Goal: Task Accomplishment & Management: Complete application form

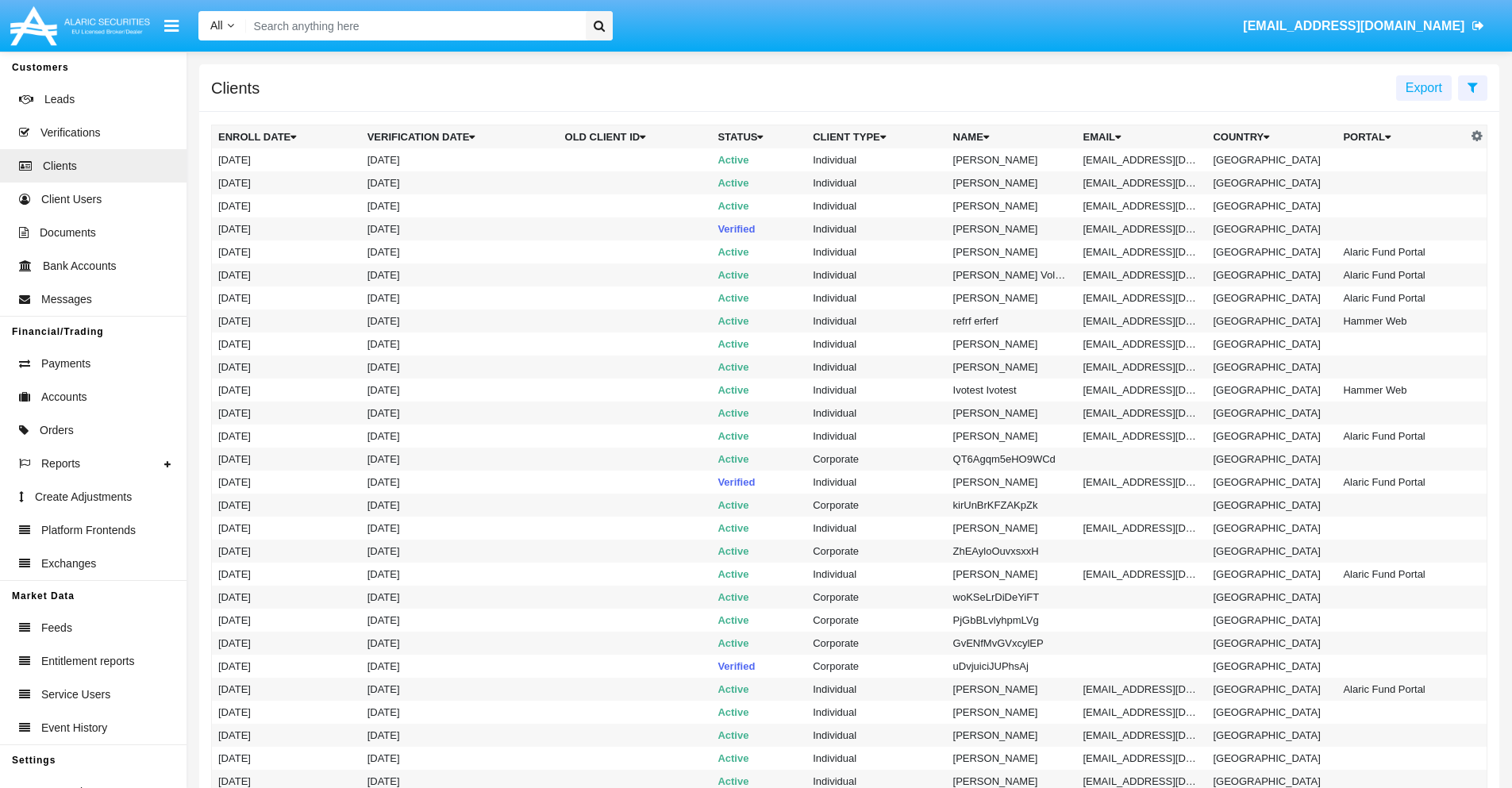
click at [1473, 87] on icon at bounding box center [1473, 87] width 11 height 13
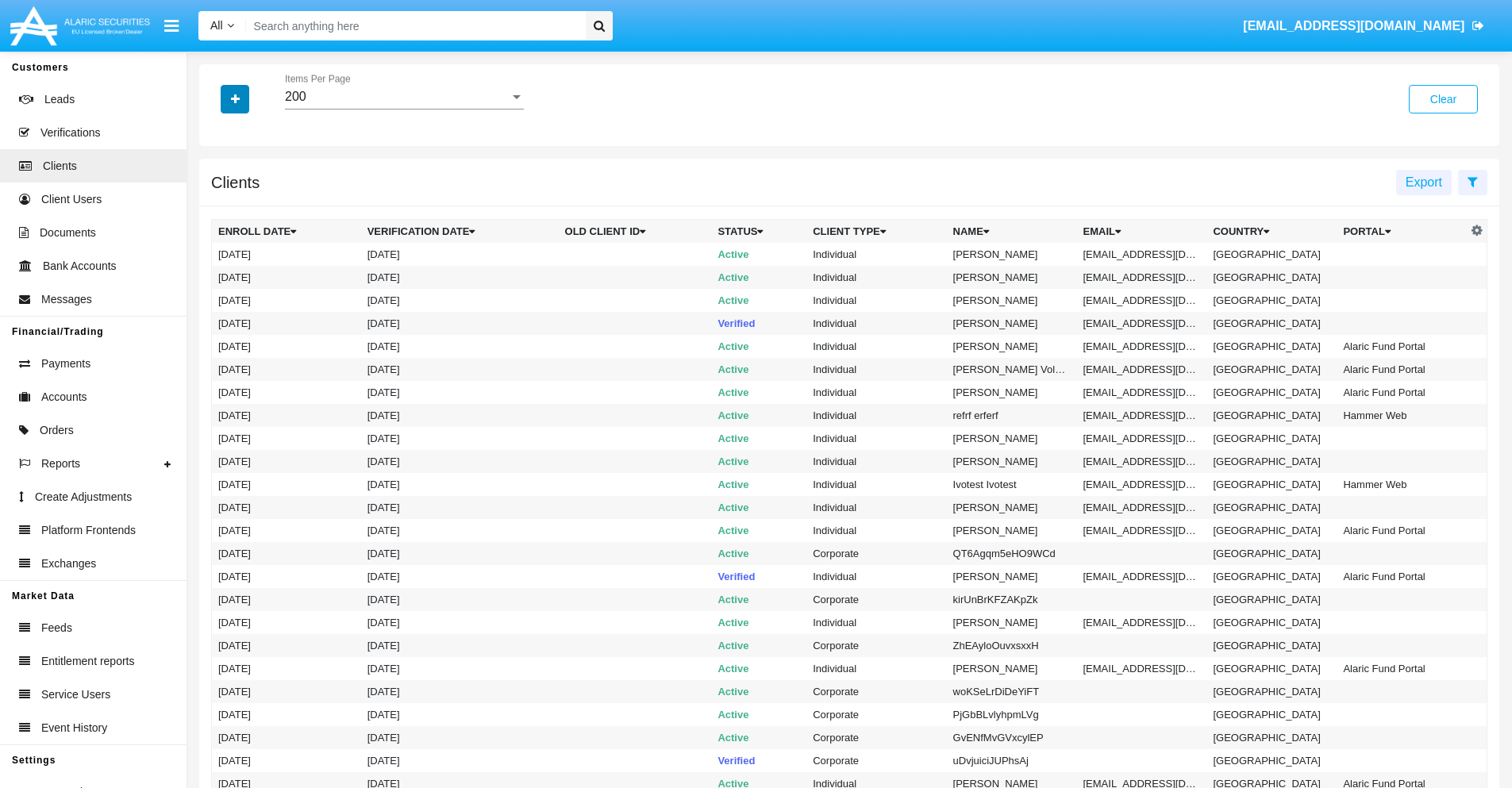
click at [235, 99] on icon "button" at bounding box center [235, 100] width 9 height 11
click at [247, 269] on span "Email" at bounding box center [247, 269] width 32 height 19
click at [218, 276] on input "Email" at bounding box center [217, 276] width 1 height 1
checkbox input "true"
click at [235, 99] on icon "button" at bounding box center [235, 100] width 9 height 11
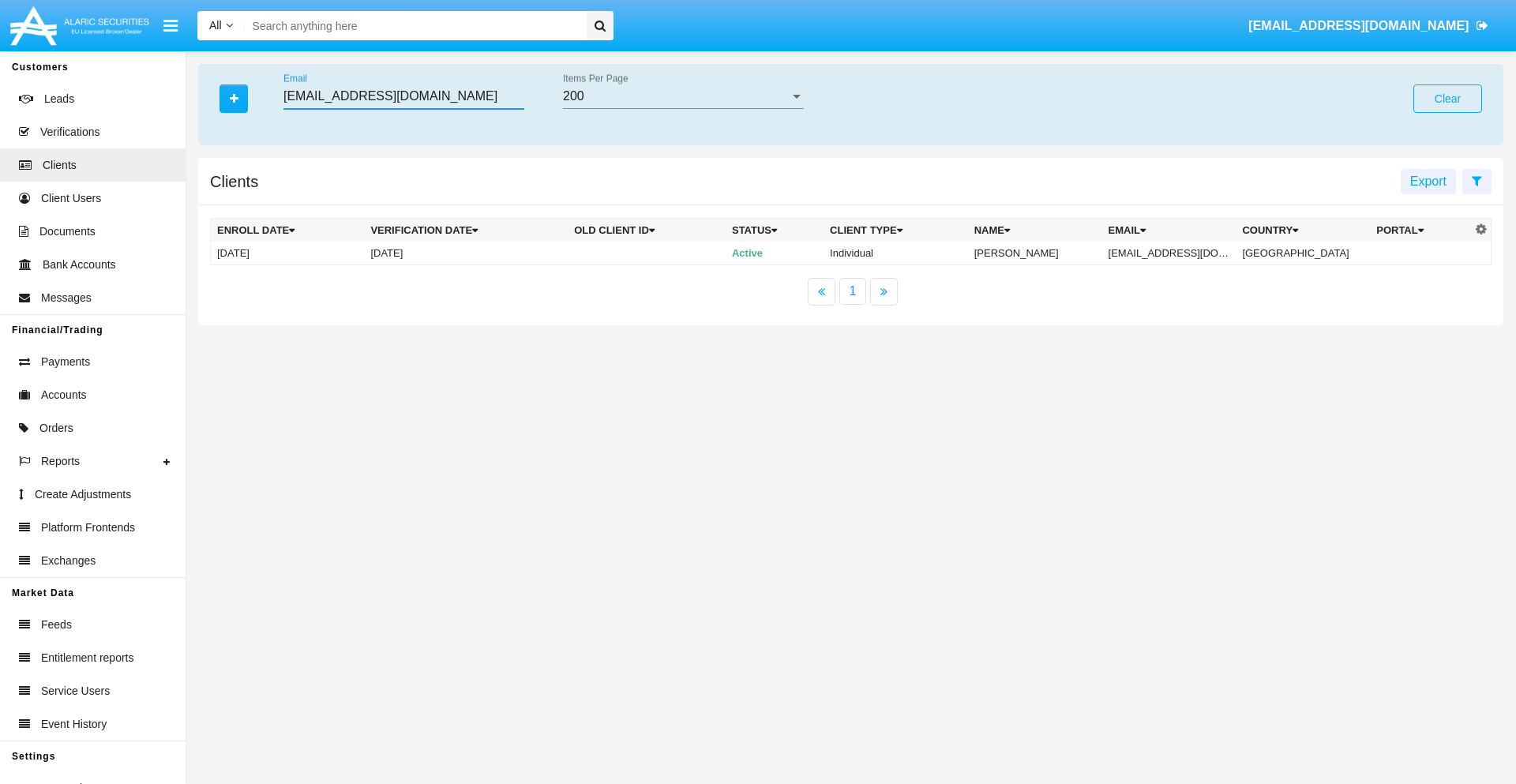
type input "[EMAIL_ADDRESS][DOMAIN_NAME]"
click at [1175, 253] on td "[EMAIL_ADDRESS][DOMAIN_NAME]" at bounding box center [1169, 253] width 134 height 24
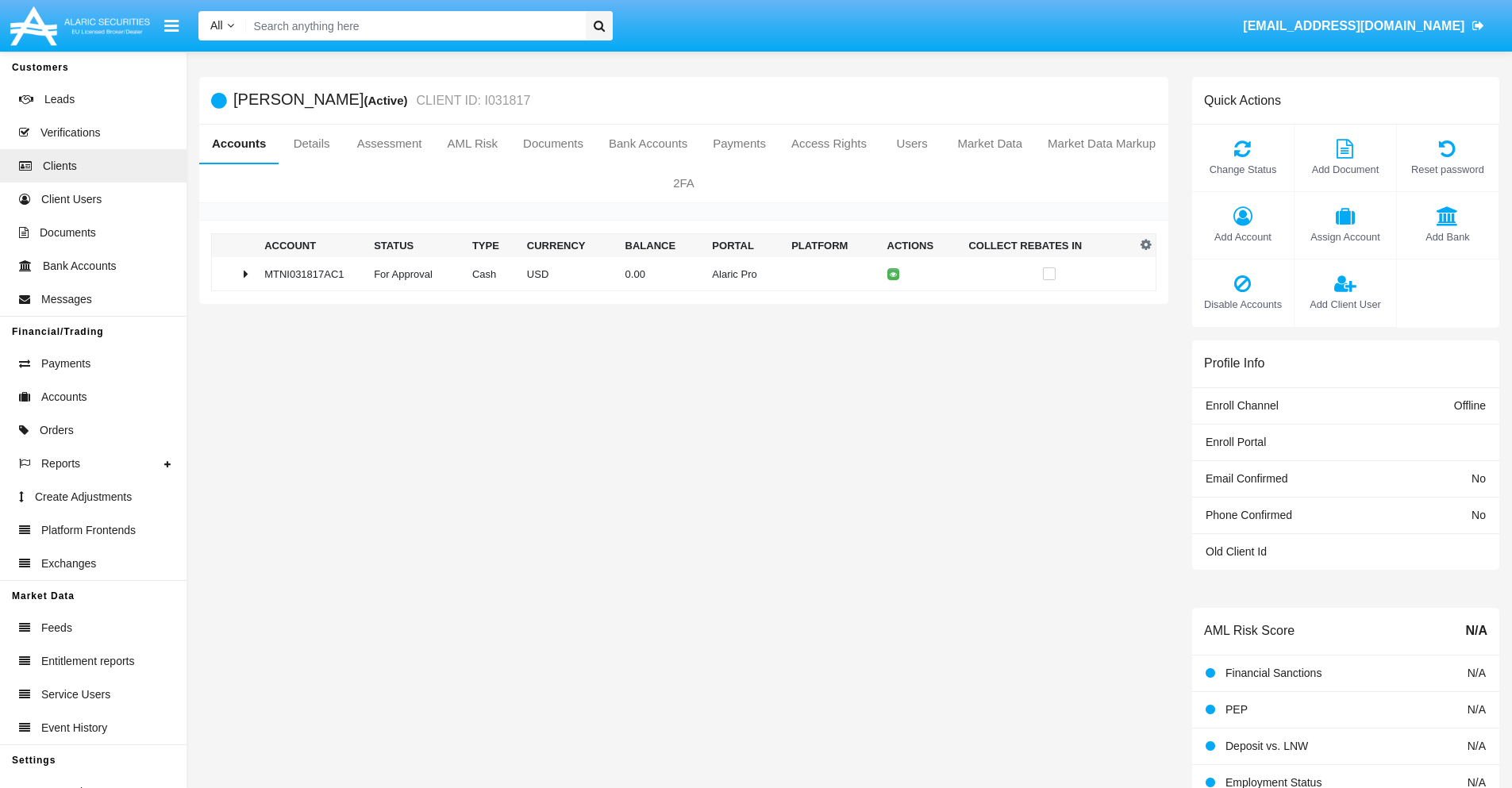
click at [1447, 237] on span "Add Bank" at bounding box center [1447, 237] width 86 height 15
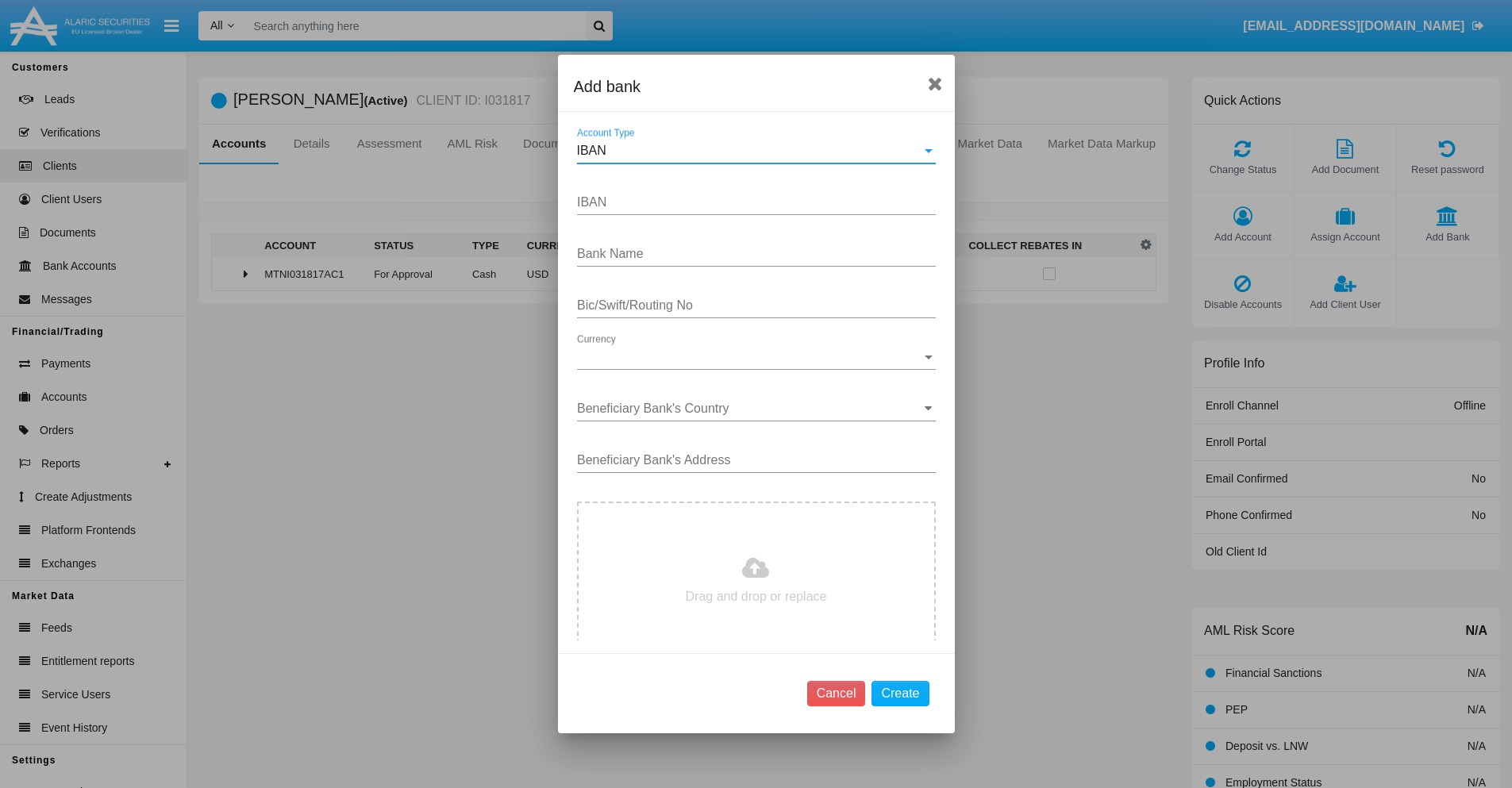
click at [750, 151] on div "IBAN" at bounding box center [750, 150] width 345 height 14
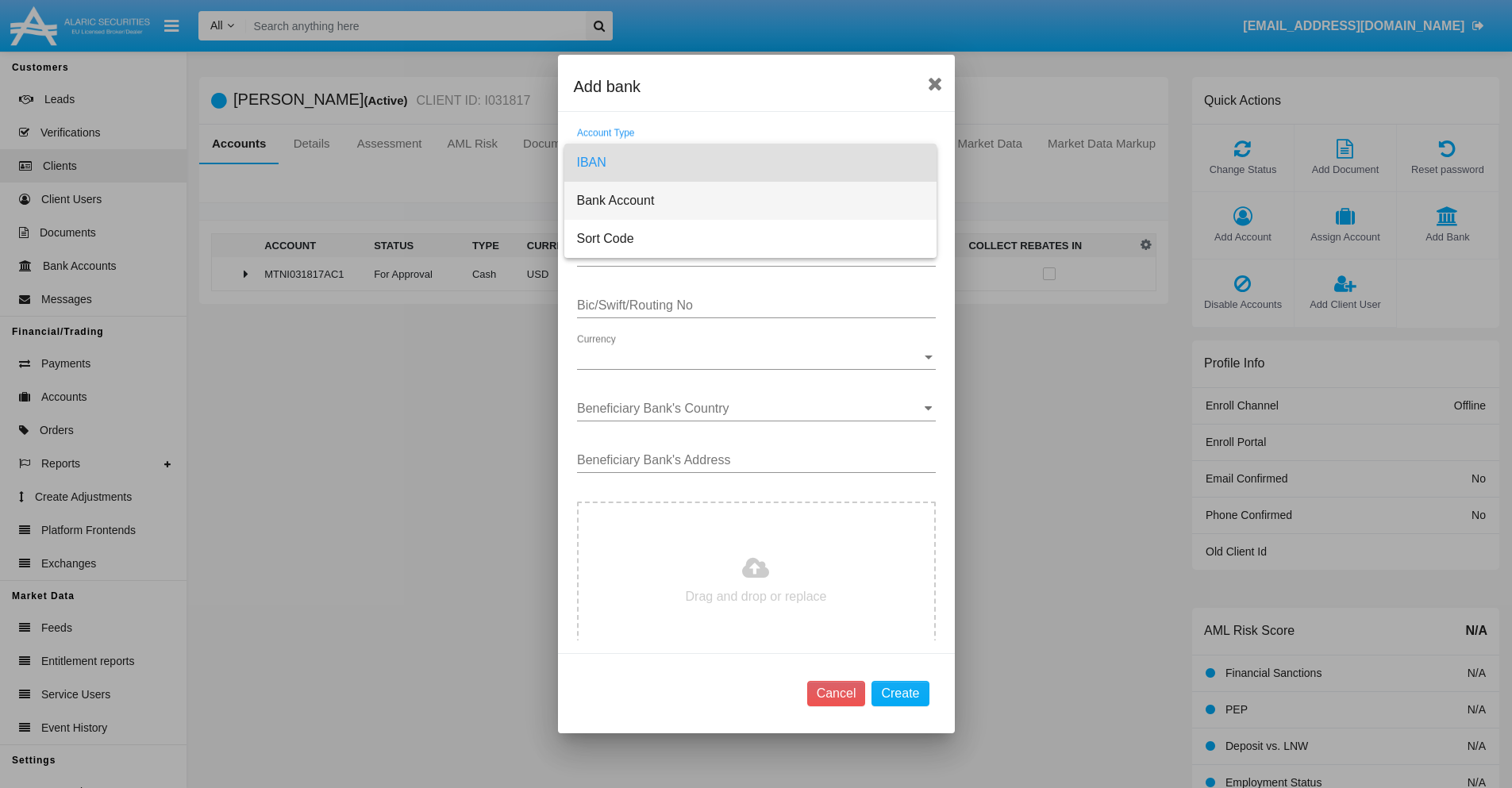
click at [750, 201] on span "Bank Account" at bounding box center [751, 201] width 347 height 38
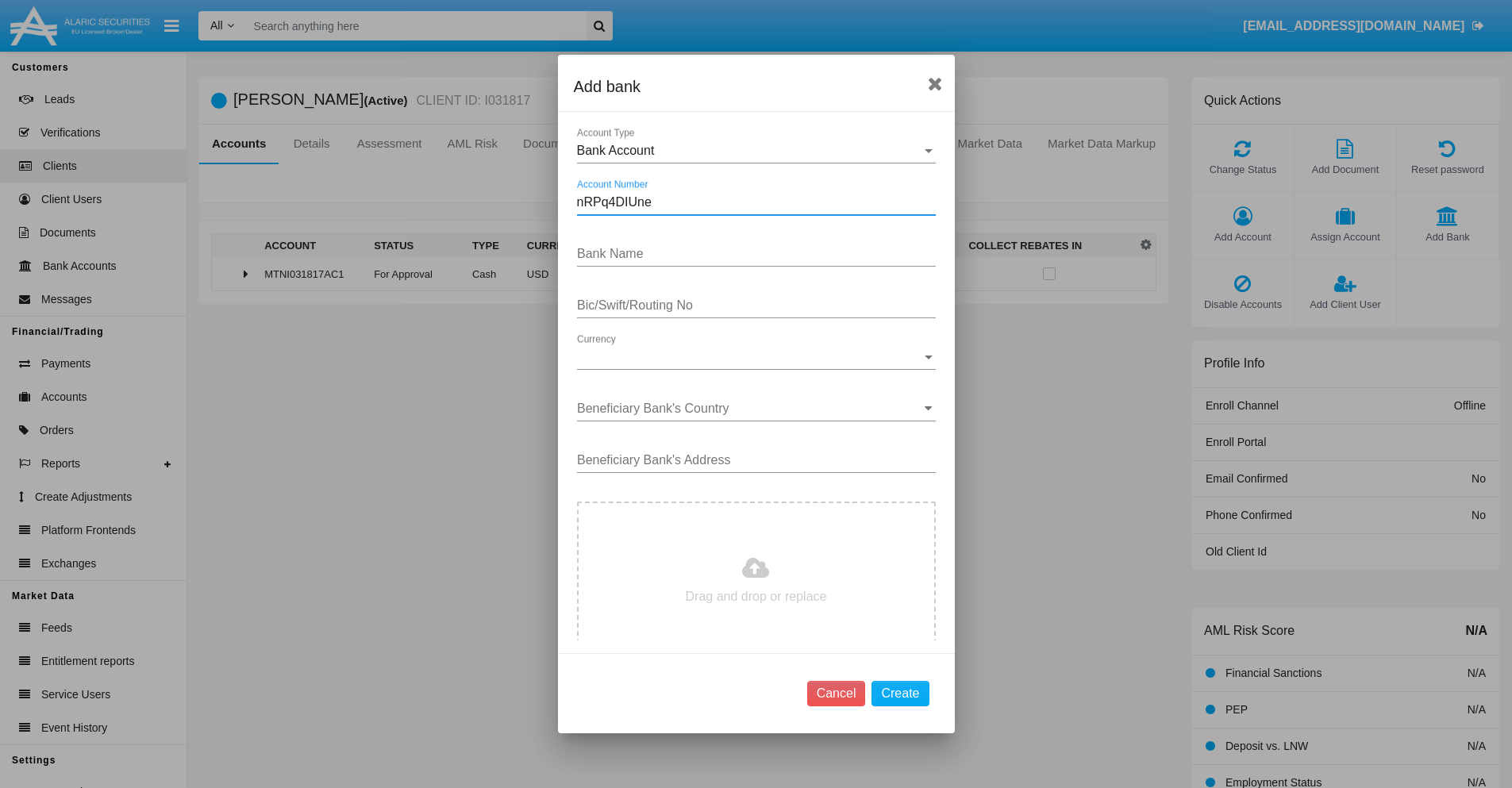
type input "nRPq4DIUne"
type input "xRLmNtfdZsGnayA"
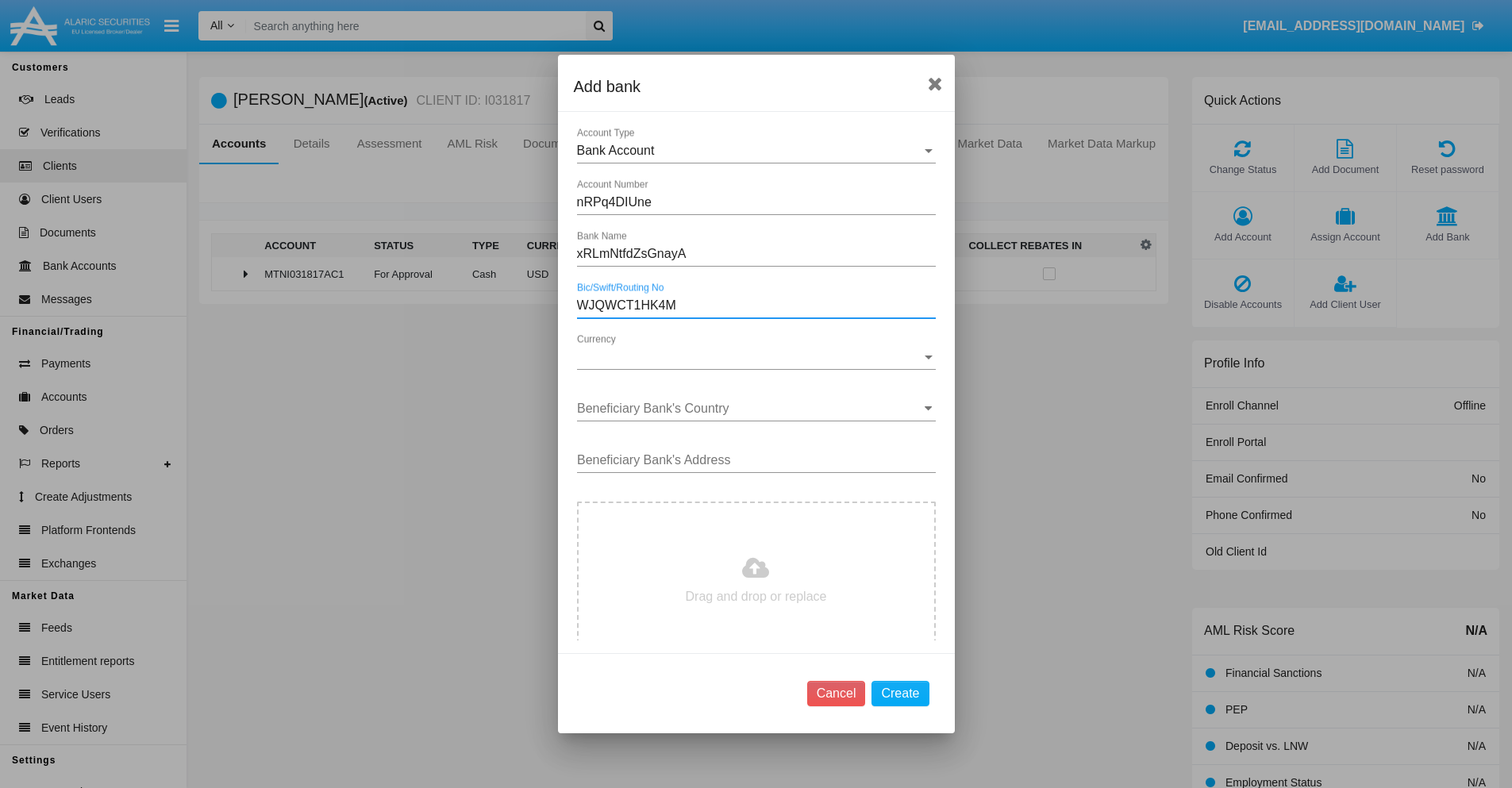
type input "WJQWCT1HK4M"
click at [750, 357] on span "Currency" at bounding box center [750, 357] width 345 height 14
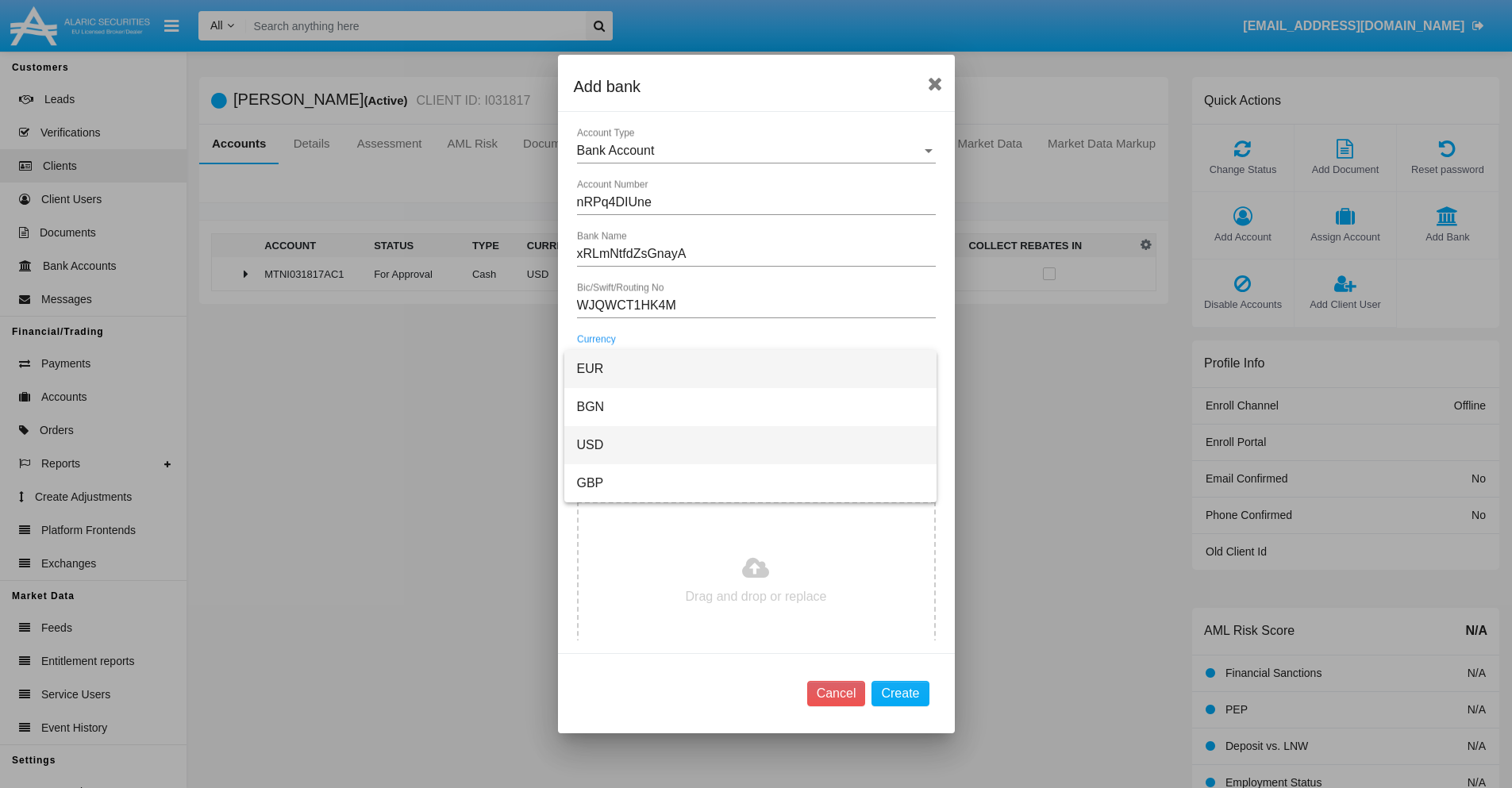
click at [750, 445] on span "USD" at bounding box center [751, 445] width 347 height 38
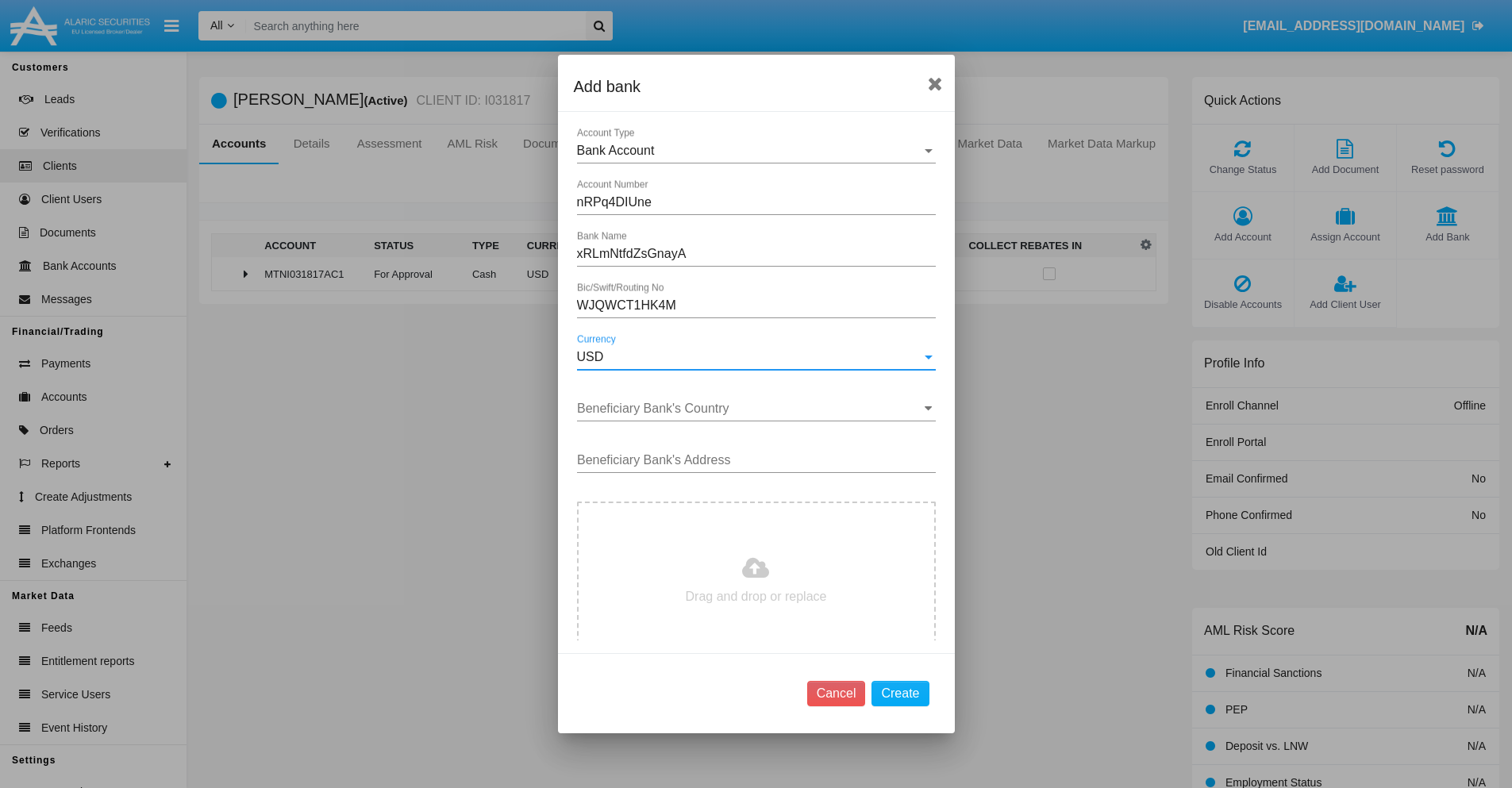
click at [750, 409] on input "Beneficiary Bank's Country" at bounding box center [756, 408] width 359 height 14
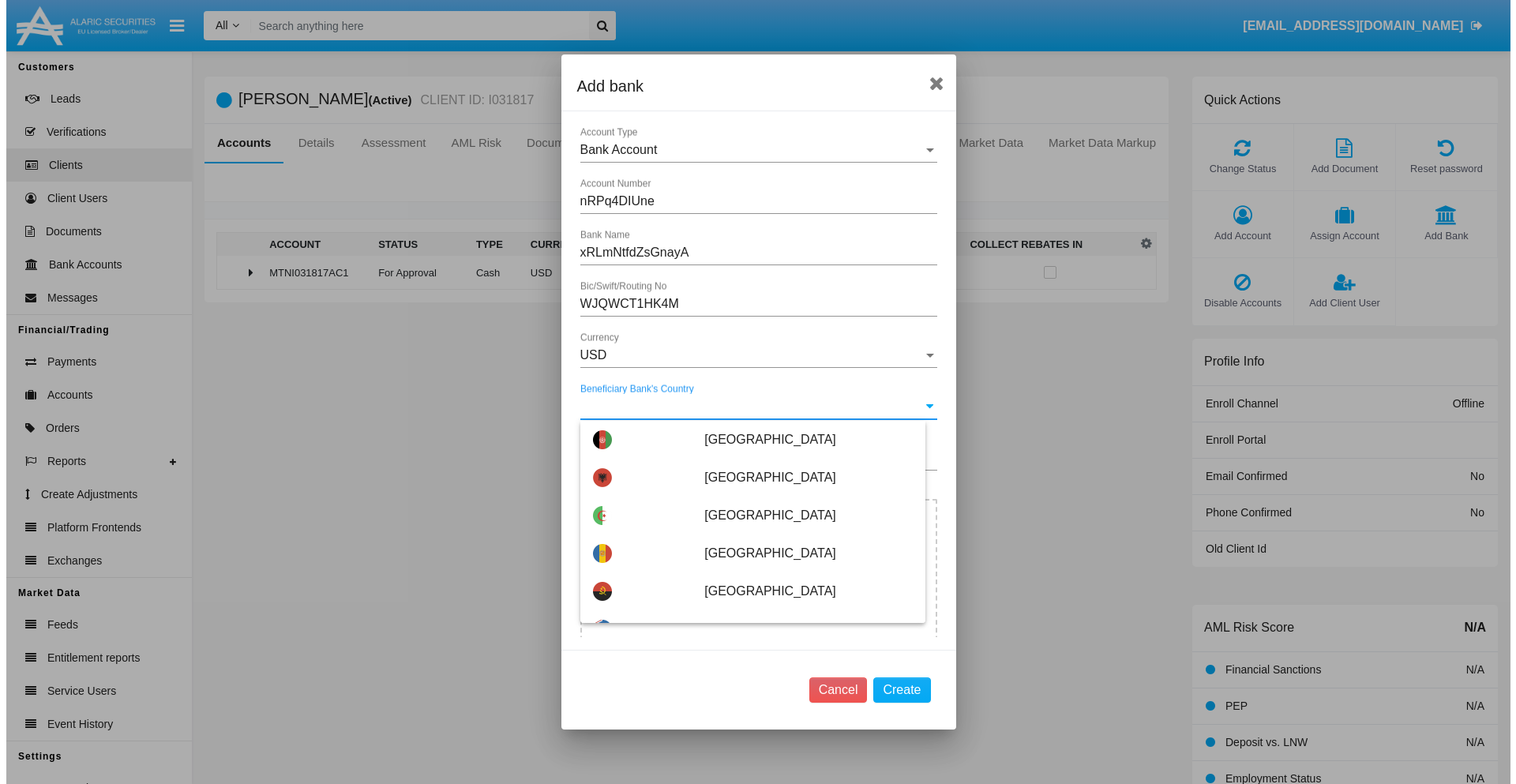
scroll to position [4043, 0]
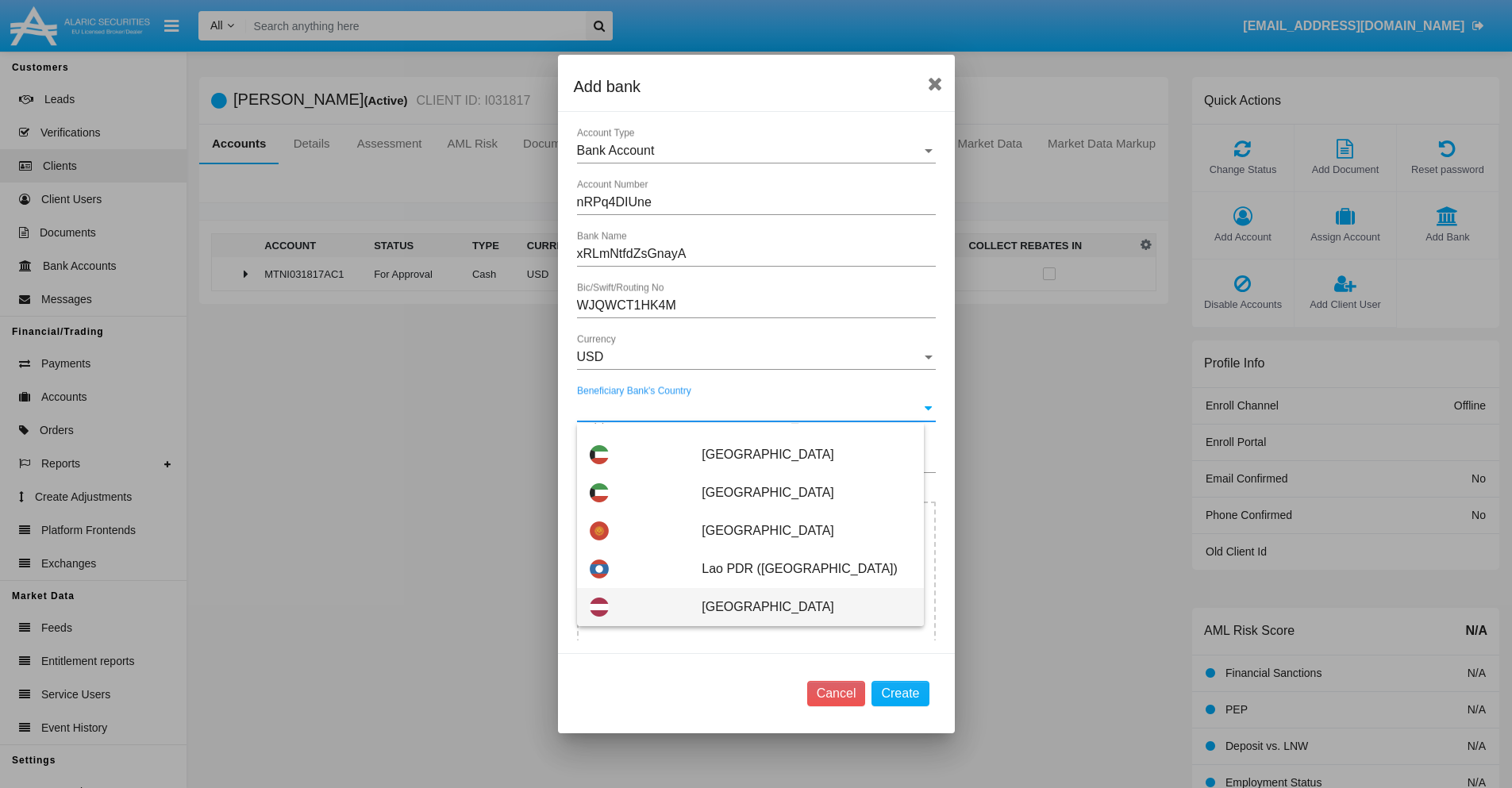
click at [798, 608] on span "[GEOGRAPHIC_DATA]" at bounding box center [806, 607] width 209 height 38
type input "[GEOGRAPHIC_DATA]"
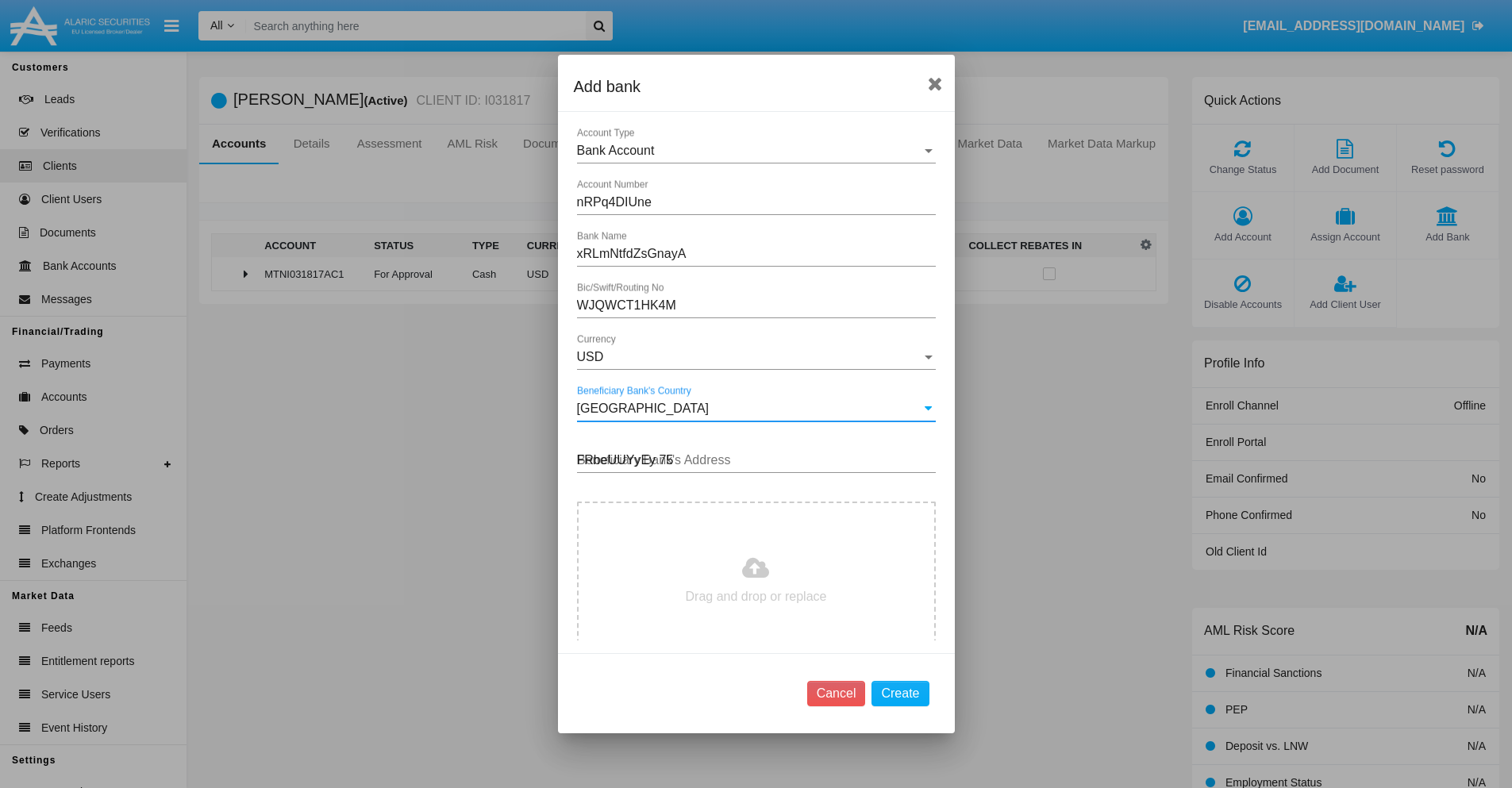
type input "FRbeUUYyEy 750"
type input "C:\fakepath\bank-statement.png"
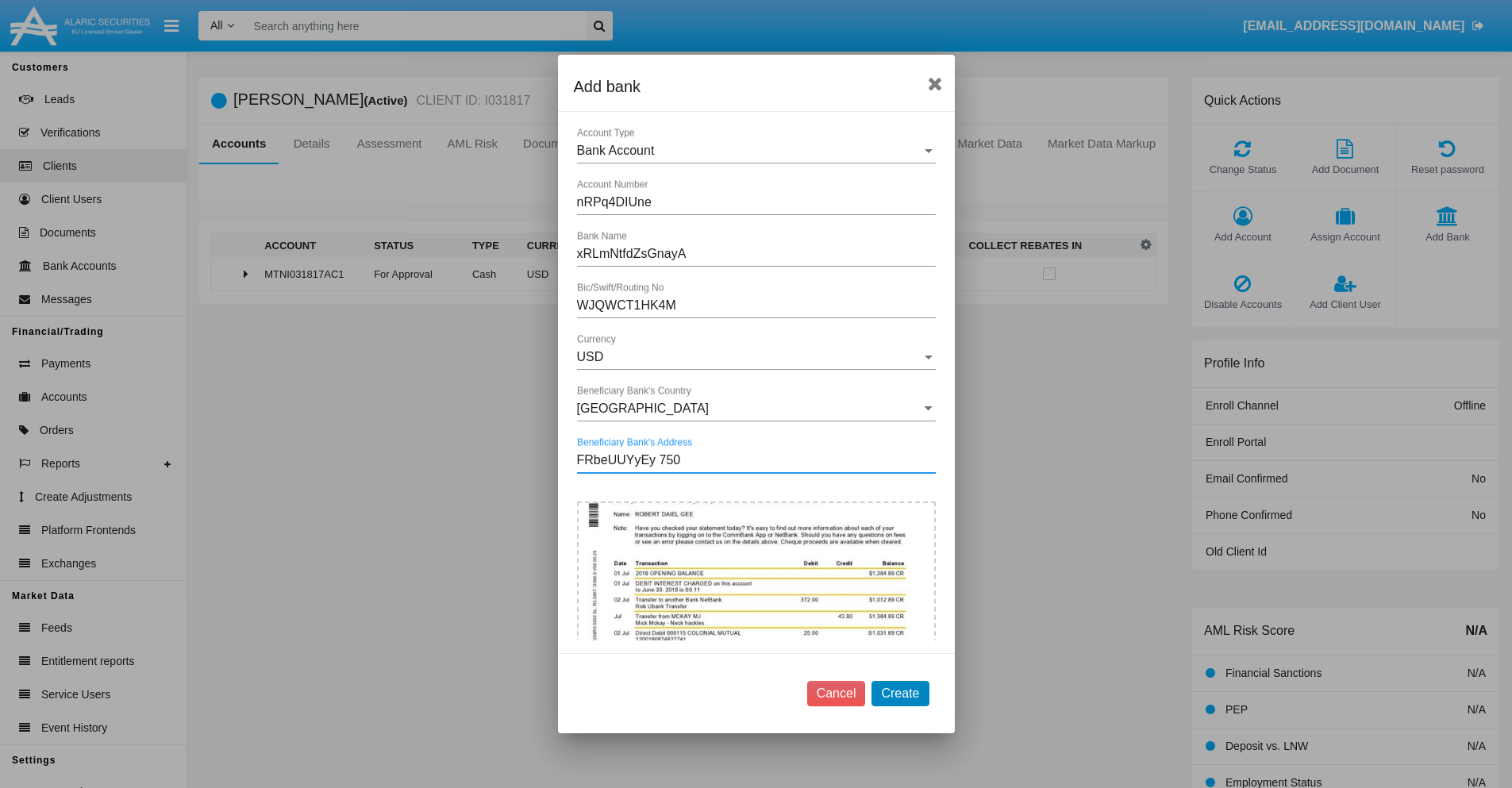
click at [900, 692] on button "Create" at bounding box center [900, 693] width 57 height 25
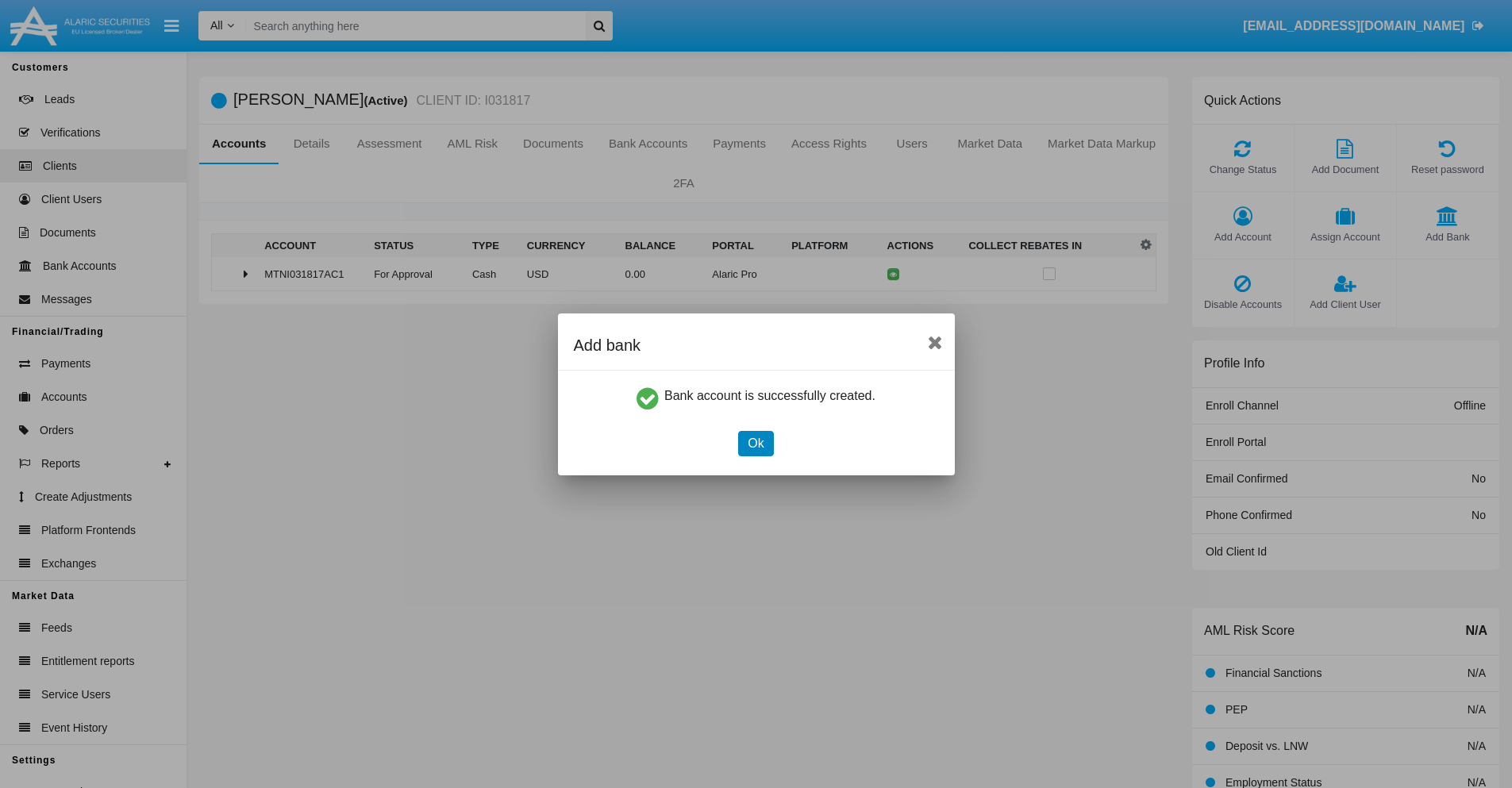
click at [756, 443] on button "Ok" at bounding box center [756, 443] width 35 height 25
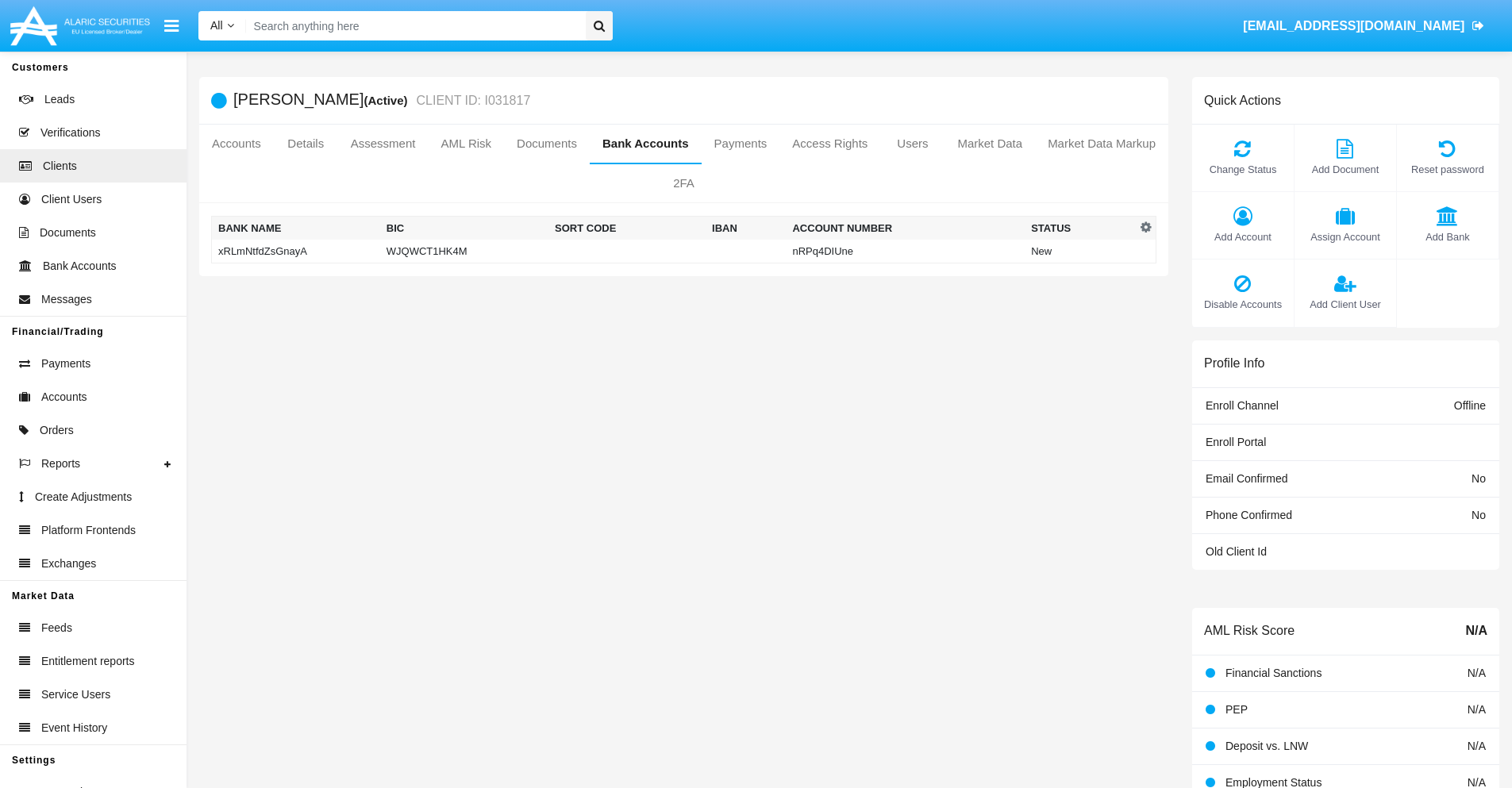
click at [296, 251] on td "xRLmNtfdZsGnayA" at bounding box center [297, 252] width 168 height 24
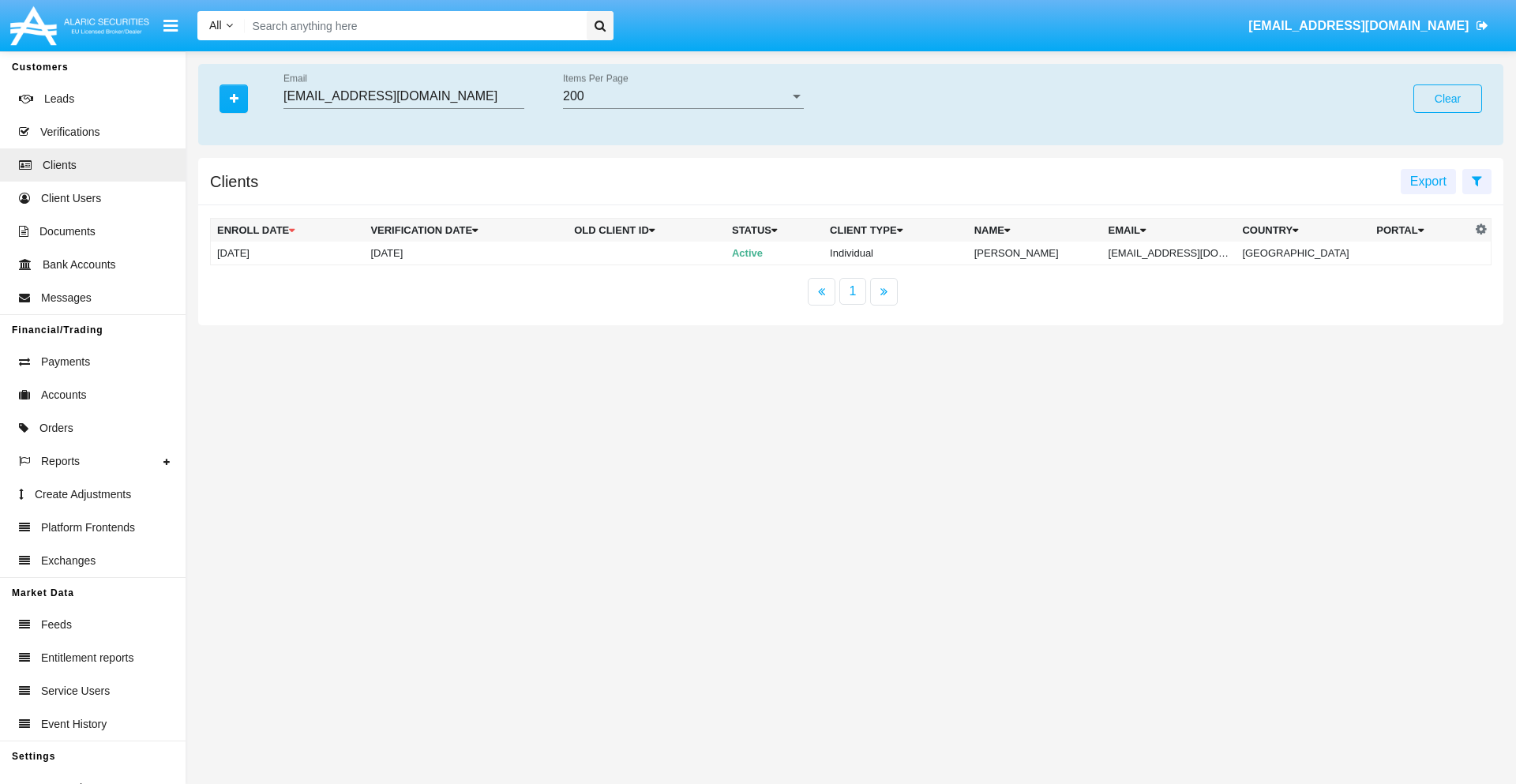
click at [1448, 98] on button "Clear" at bounding box center [1448, 98] width 69 height 28
click at [234, 98] on icon "button" at bounding box center [234, 99] width 9 height 11
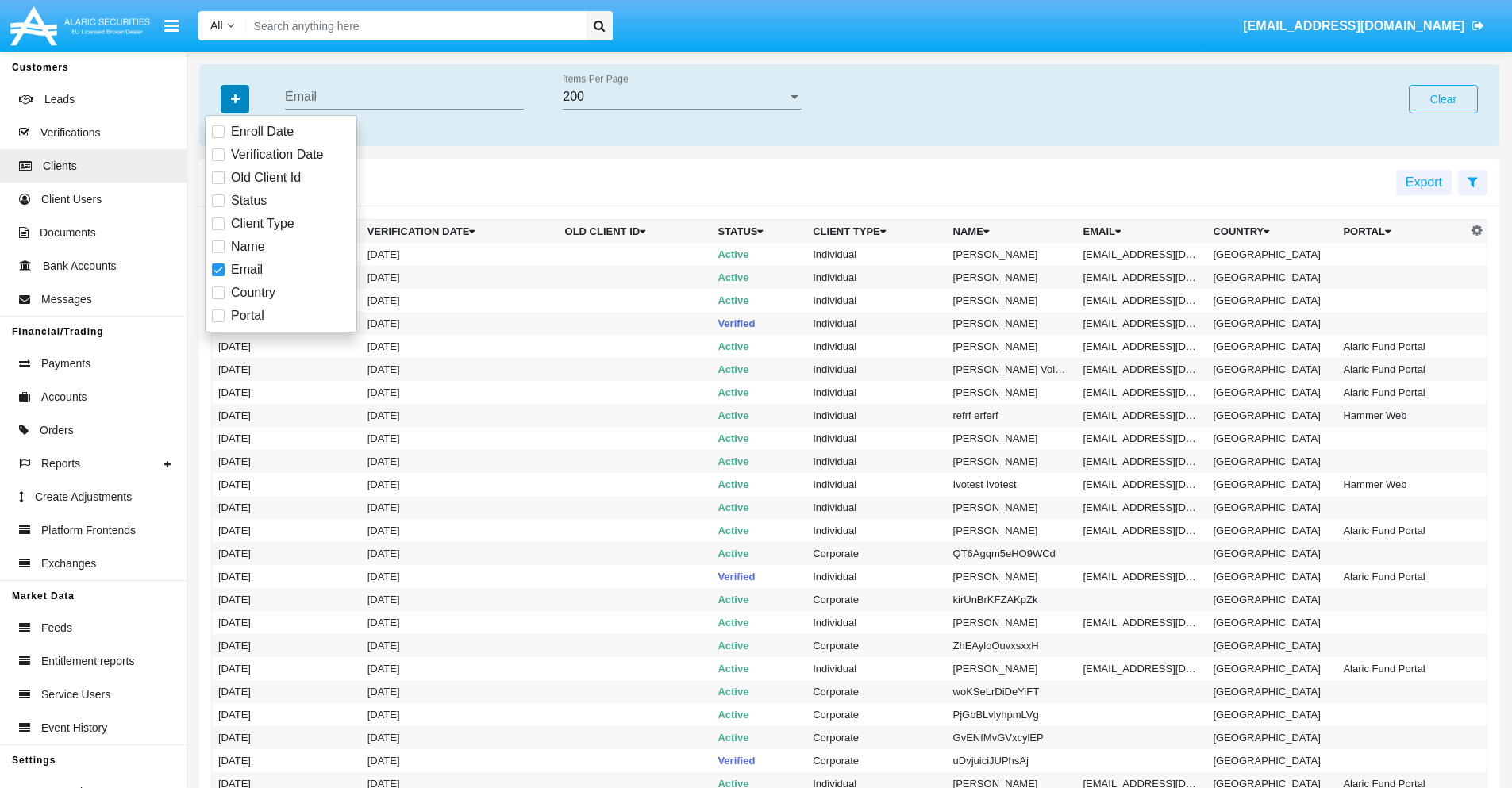
click at [235, 99] on icon "button" at bounding box center [235, 100] width 9 height 11
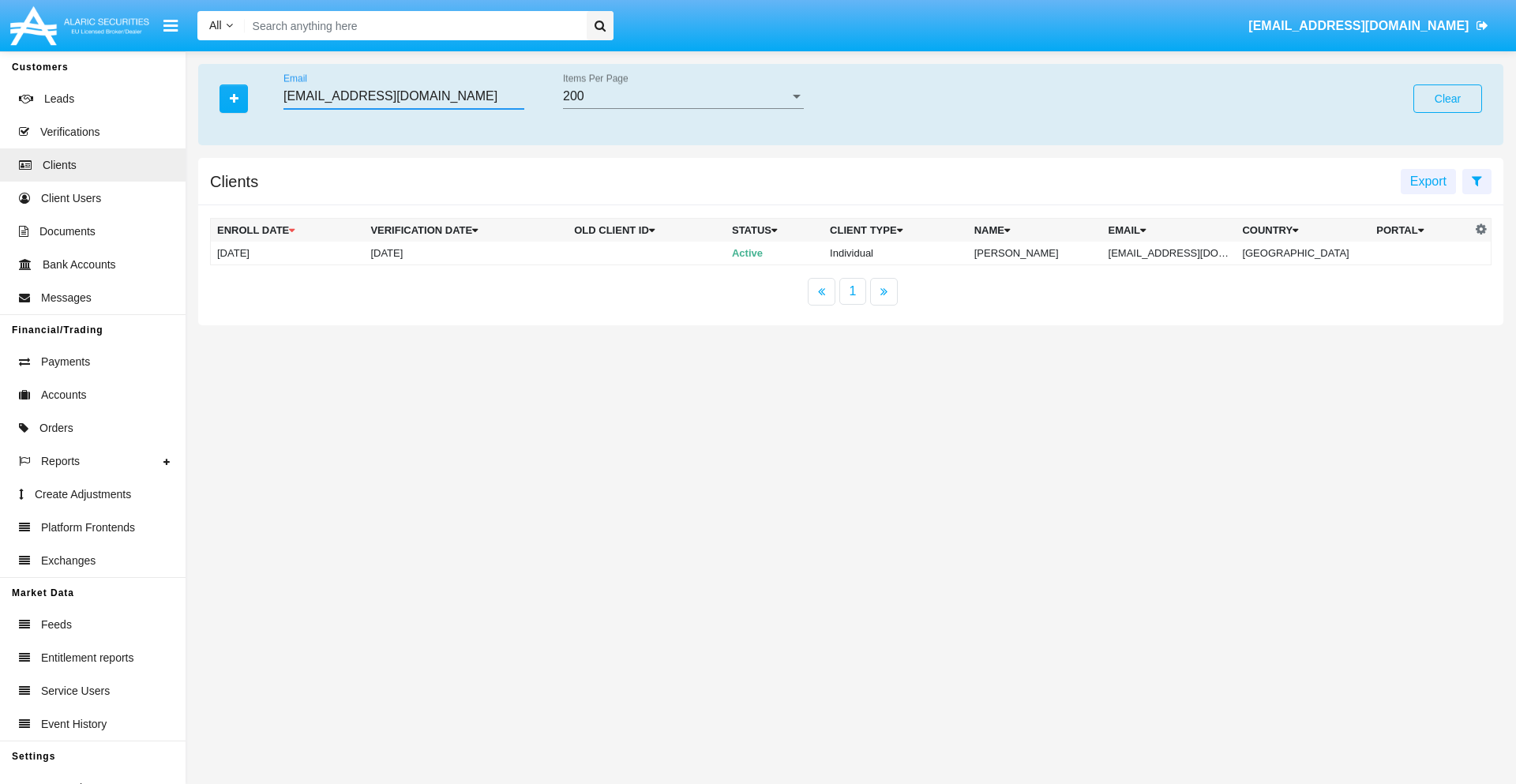
type input "[EMAIL_ADDRESS][DOMAIN_NAME]"
click at [1175, 253] on td "[EMAIL_ADDRESS][DOMAIN_NAME]" at bounding box center [1169, 253] width 134 height 24
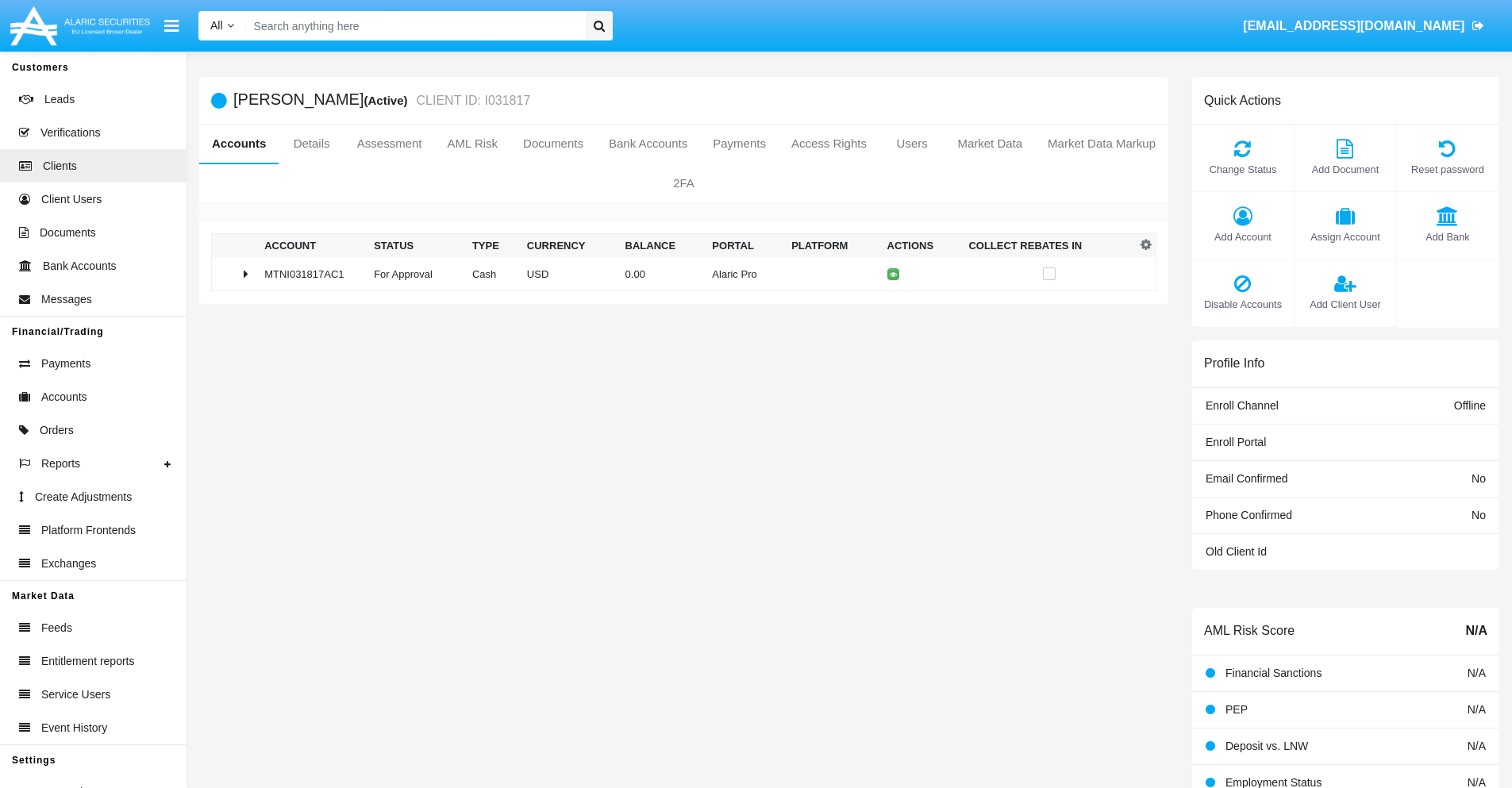
click at [1447, 237] on span "Add Bank" at bounding box center [1447, 237] width 86 height 15
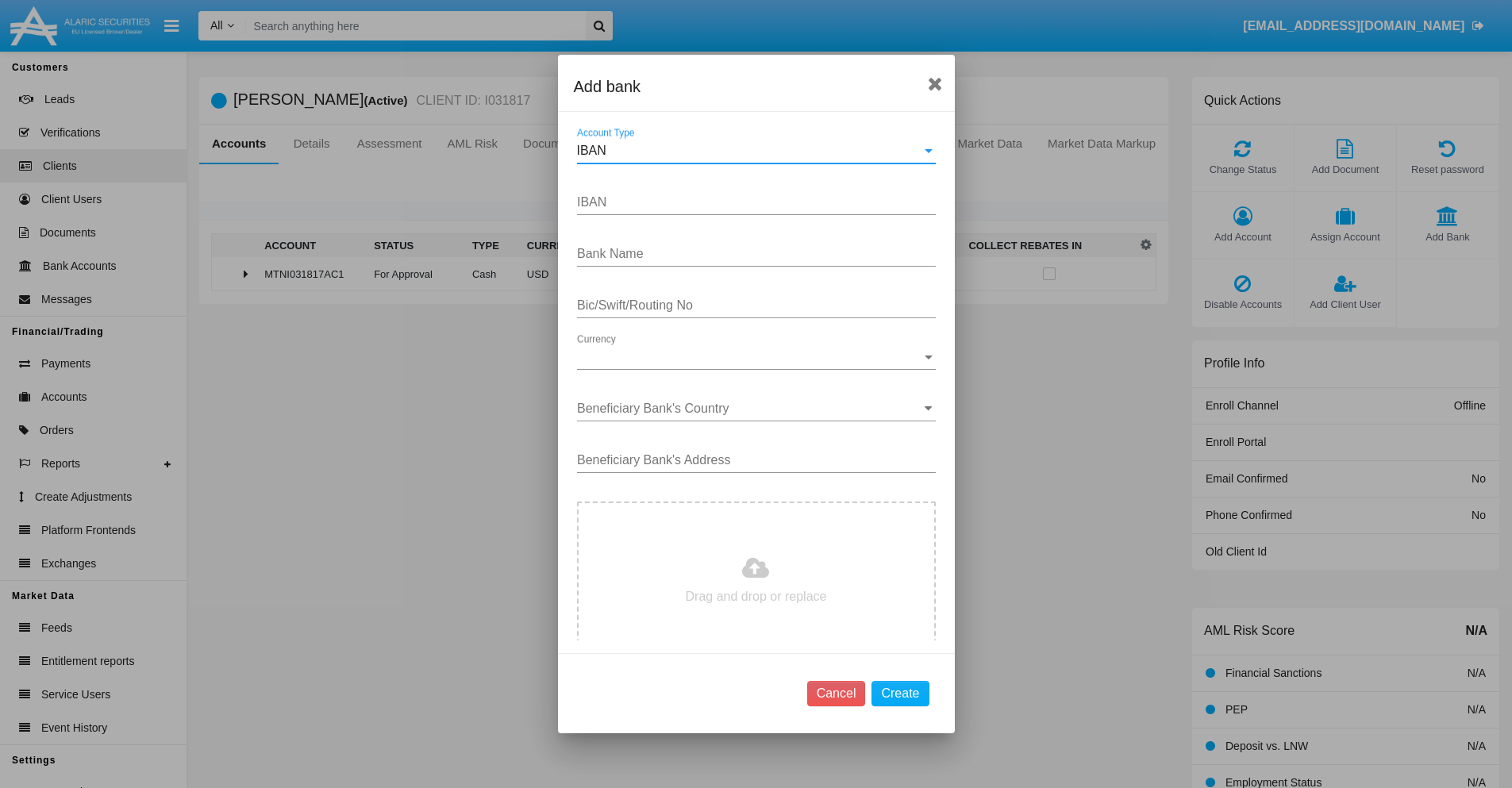
click at [750, 151] on div "IBAN" at bounding box center [750, 150] width 345 height 14
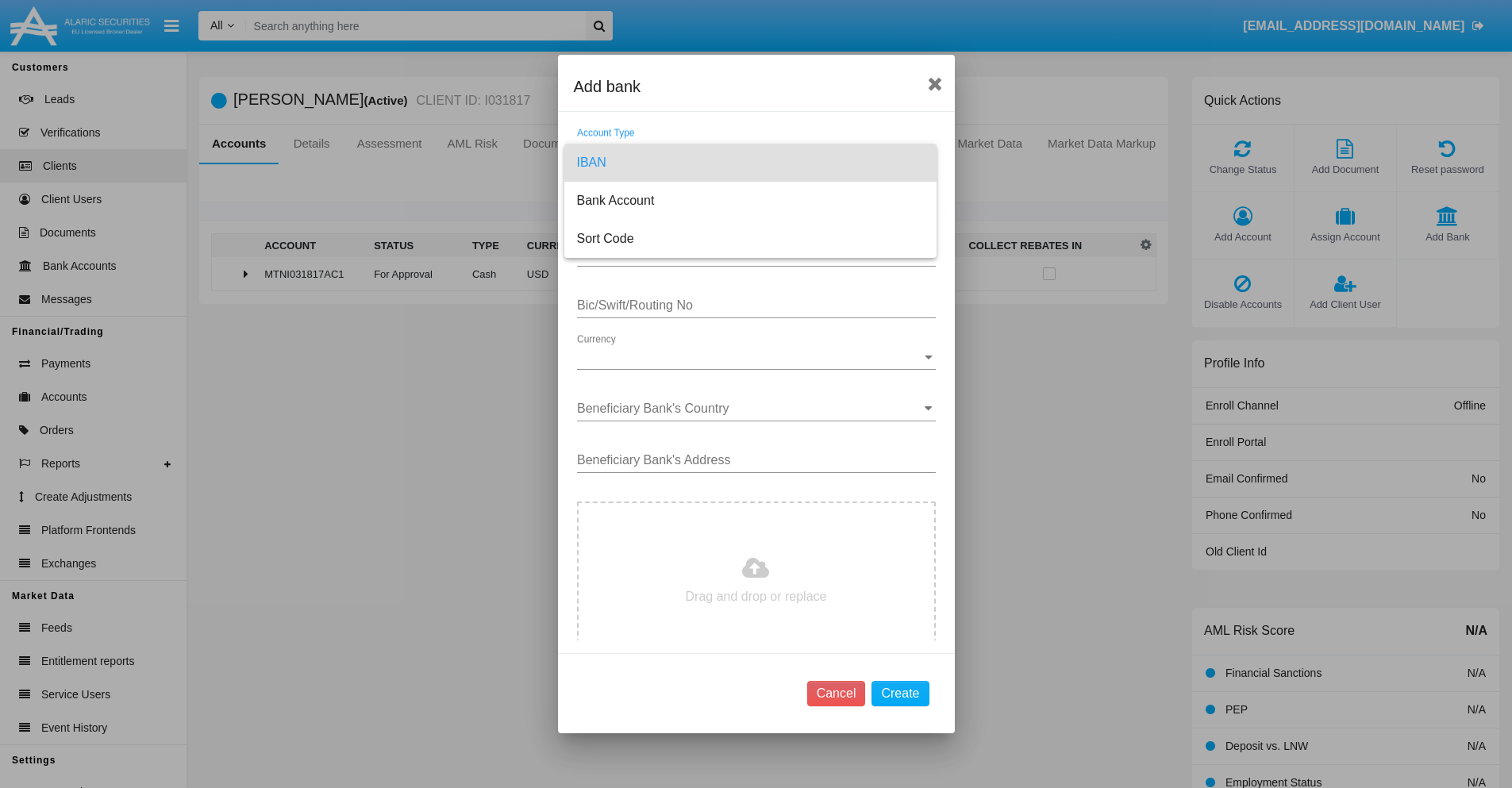
click at [750, 162] on span "IBAN" at bounding box center [751, 162] width 347 height 38
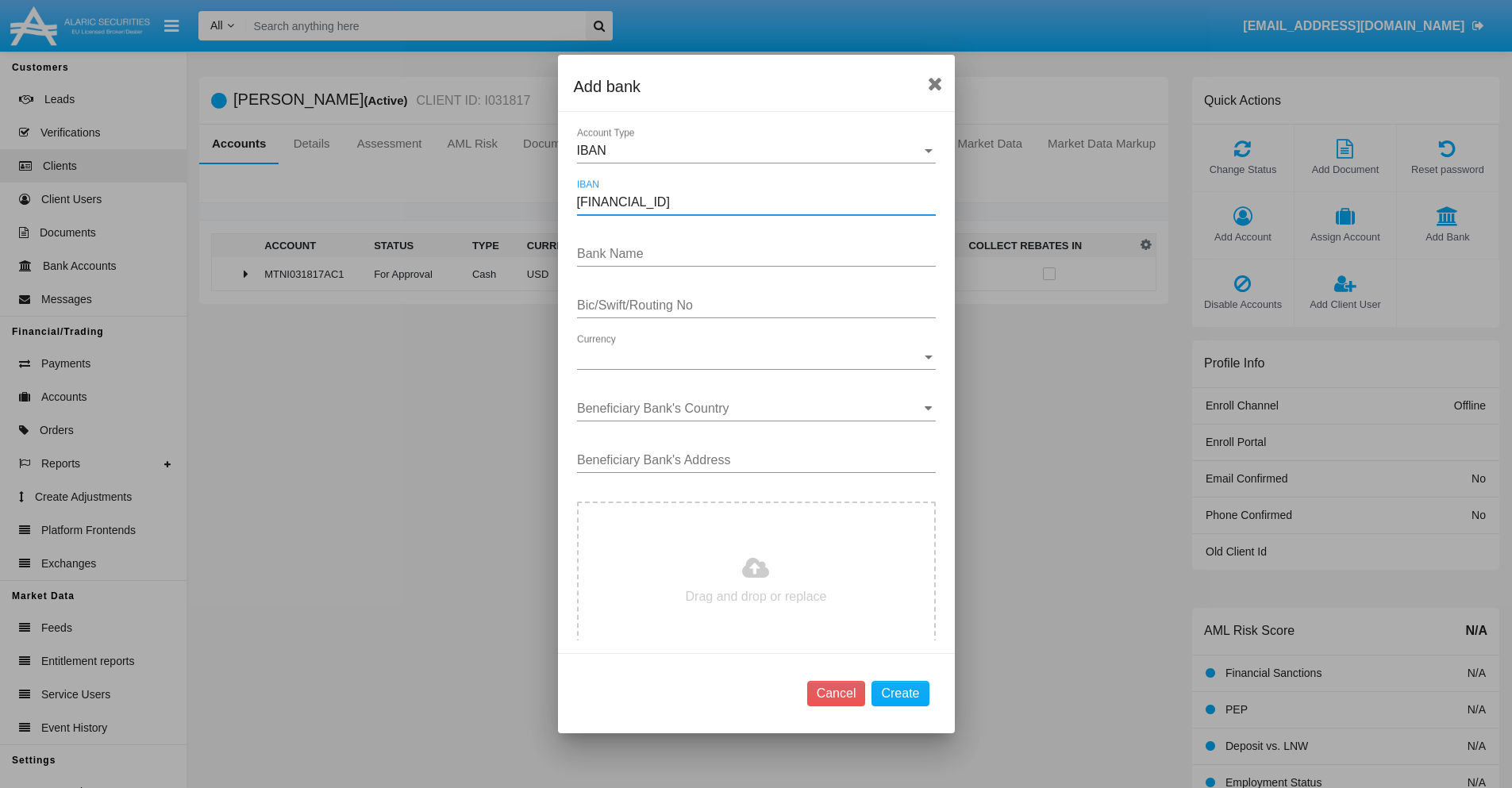
type input "DE31500105175143186793"
type input "DhzPgImJLjybaZZ"
type input "YVDXTGZLHKO"
click at [750, 357] on span "Currency" at bounding box center [750, 357] width 345 height 14
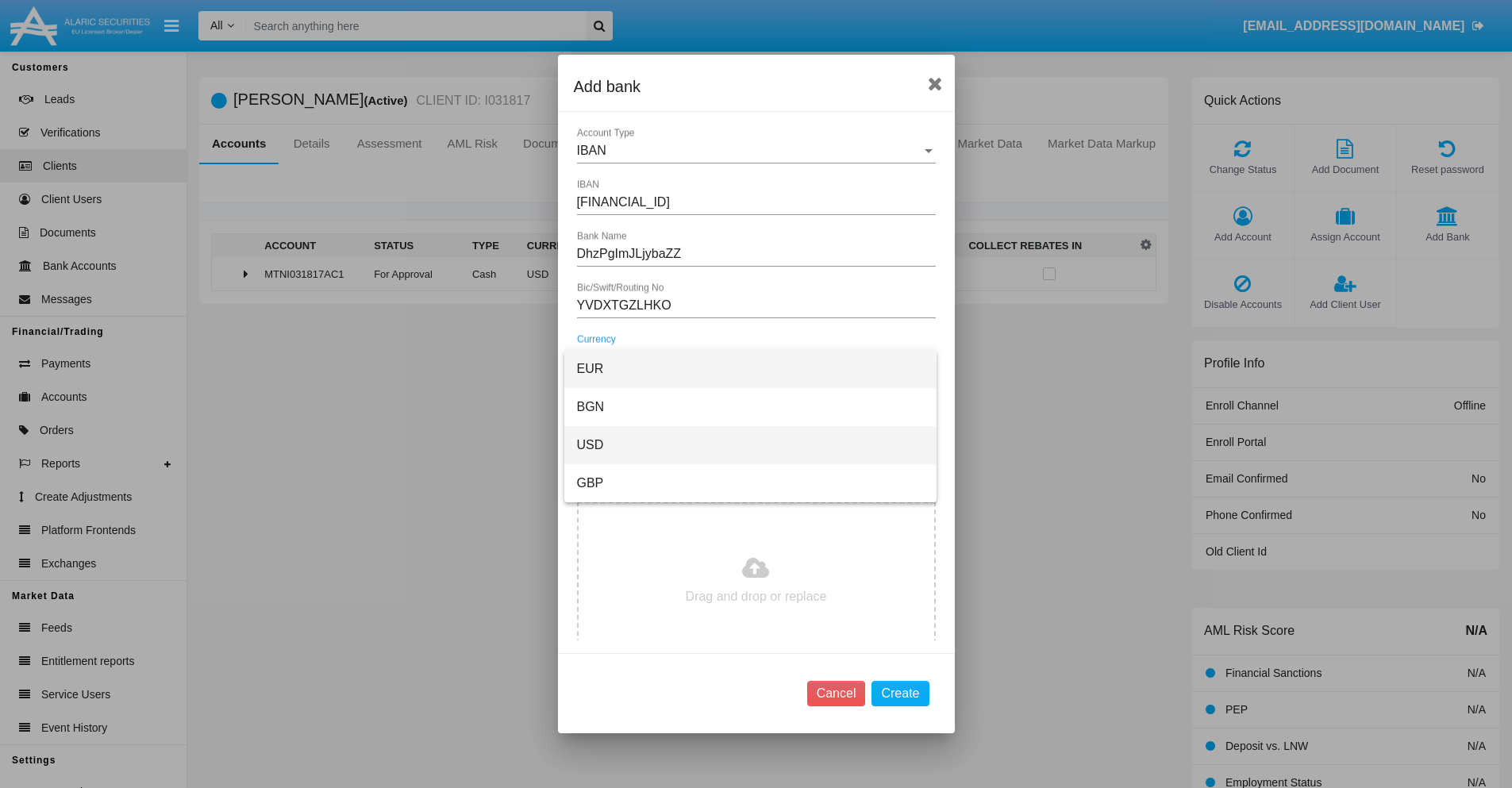
click at [750, 445] on span "USD" at bounding box center [751, 445] width 347 height 38
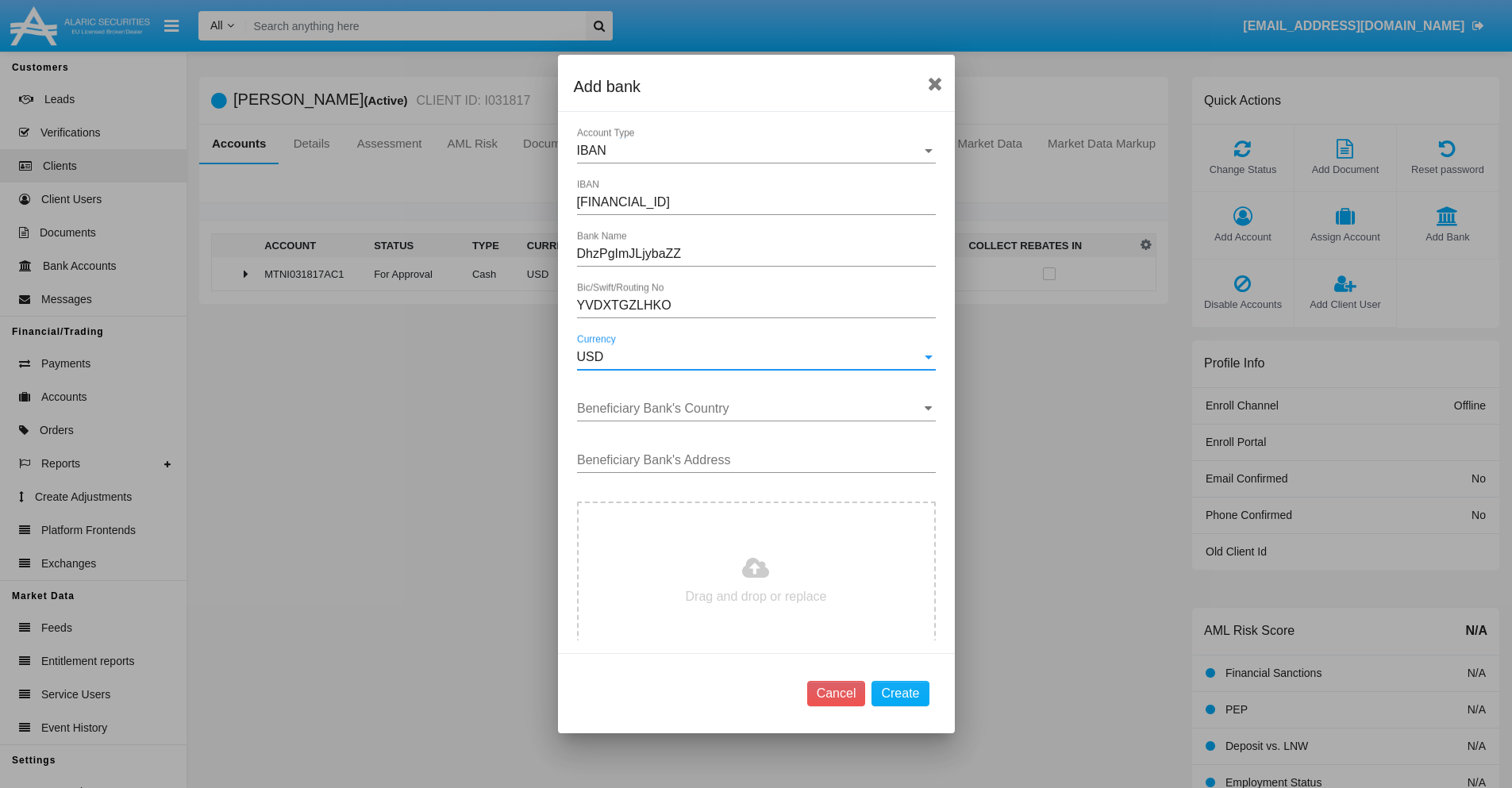
click at [750, 409] on input "Beneficiary Bank's Country" at bounding box center [756, 408] width 359 height 14
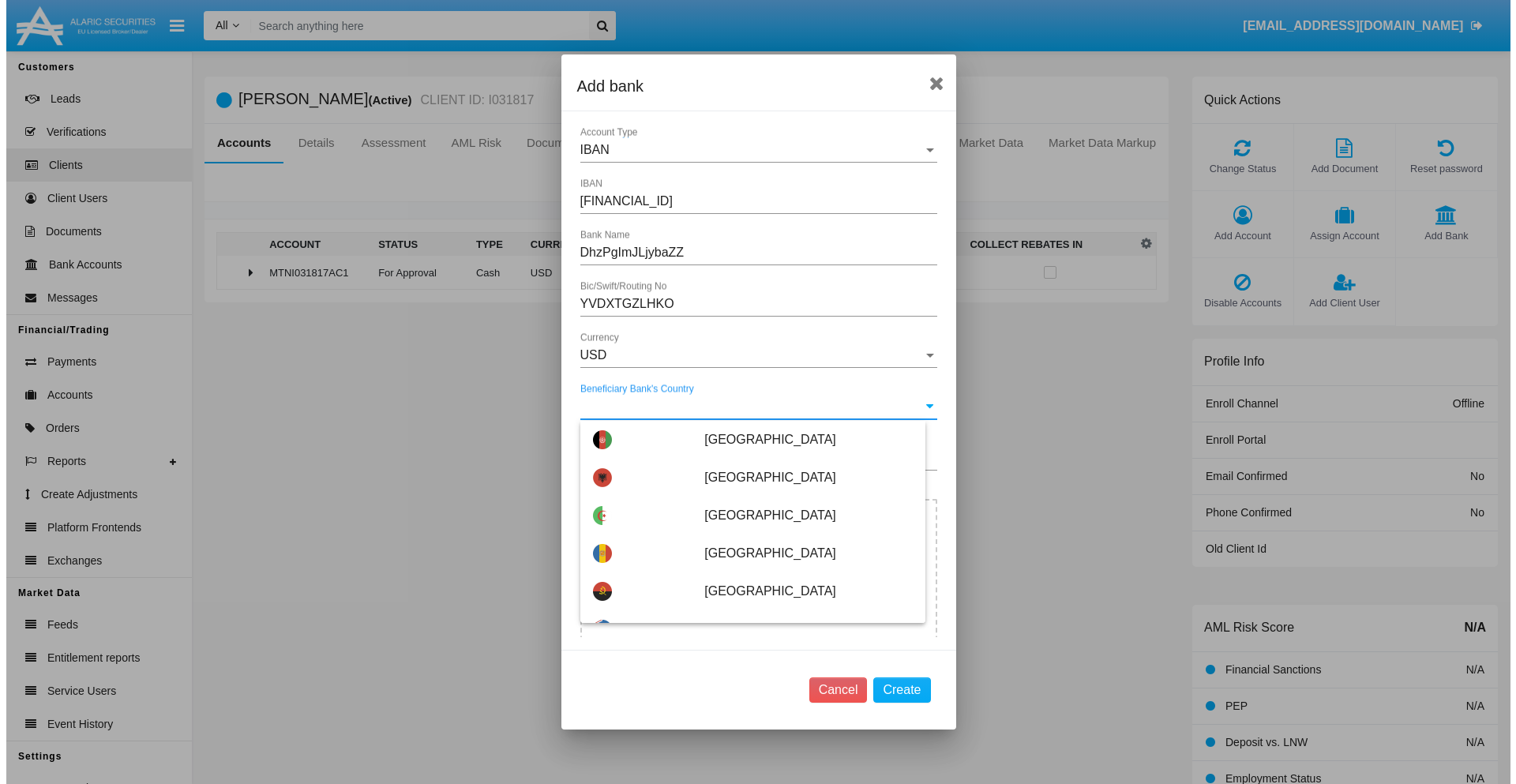
scroll to position [2602, 0]
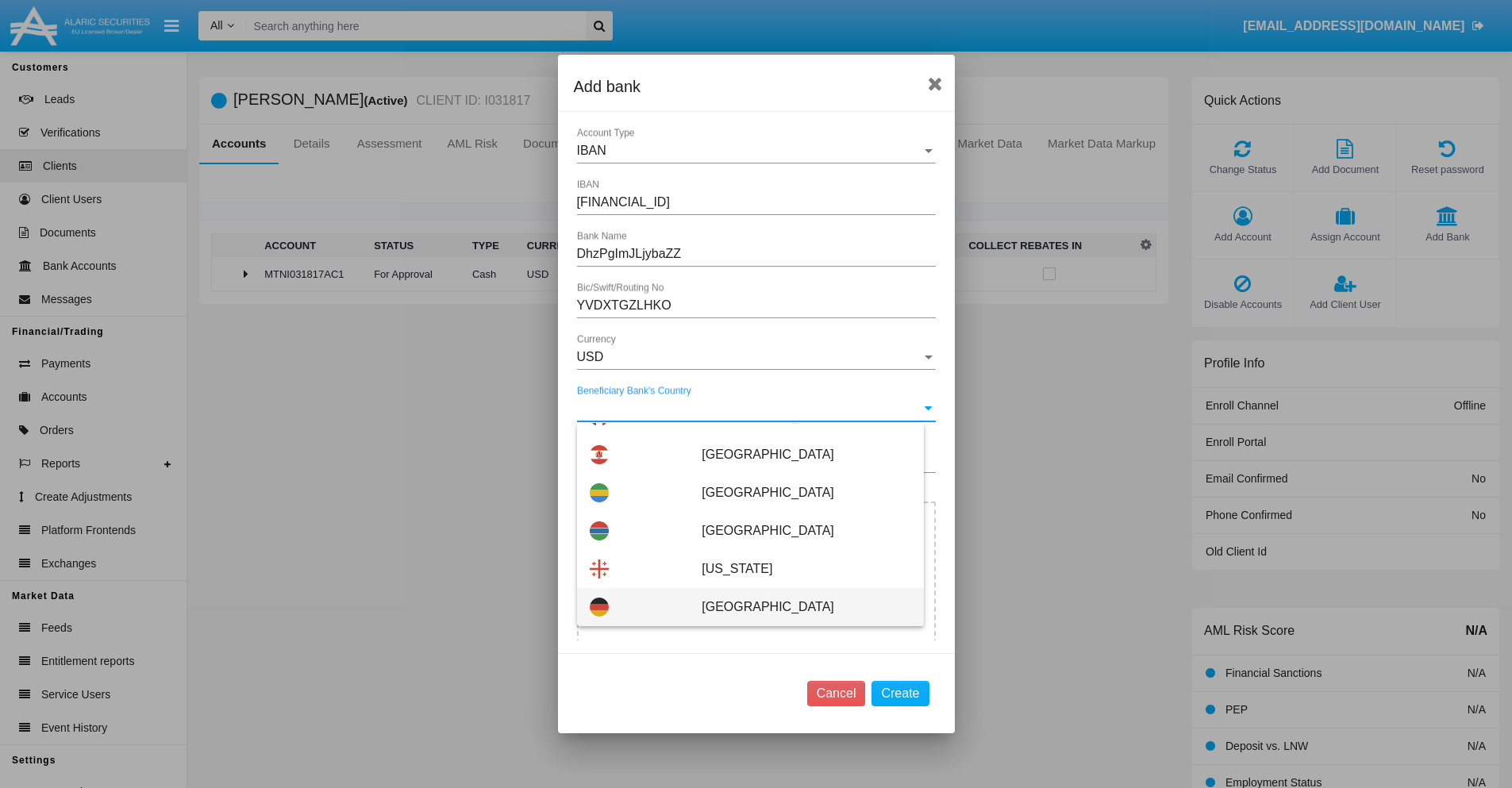
click at [798, 608] on span "[GEOGRAPHIC_DATA]" at bounding box center [806, 607] width 209 height 38
type input "[GEOGRAPHIC_DATA]"
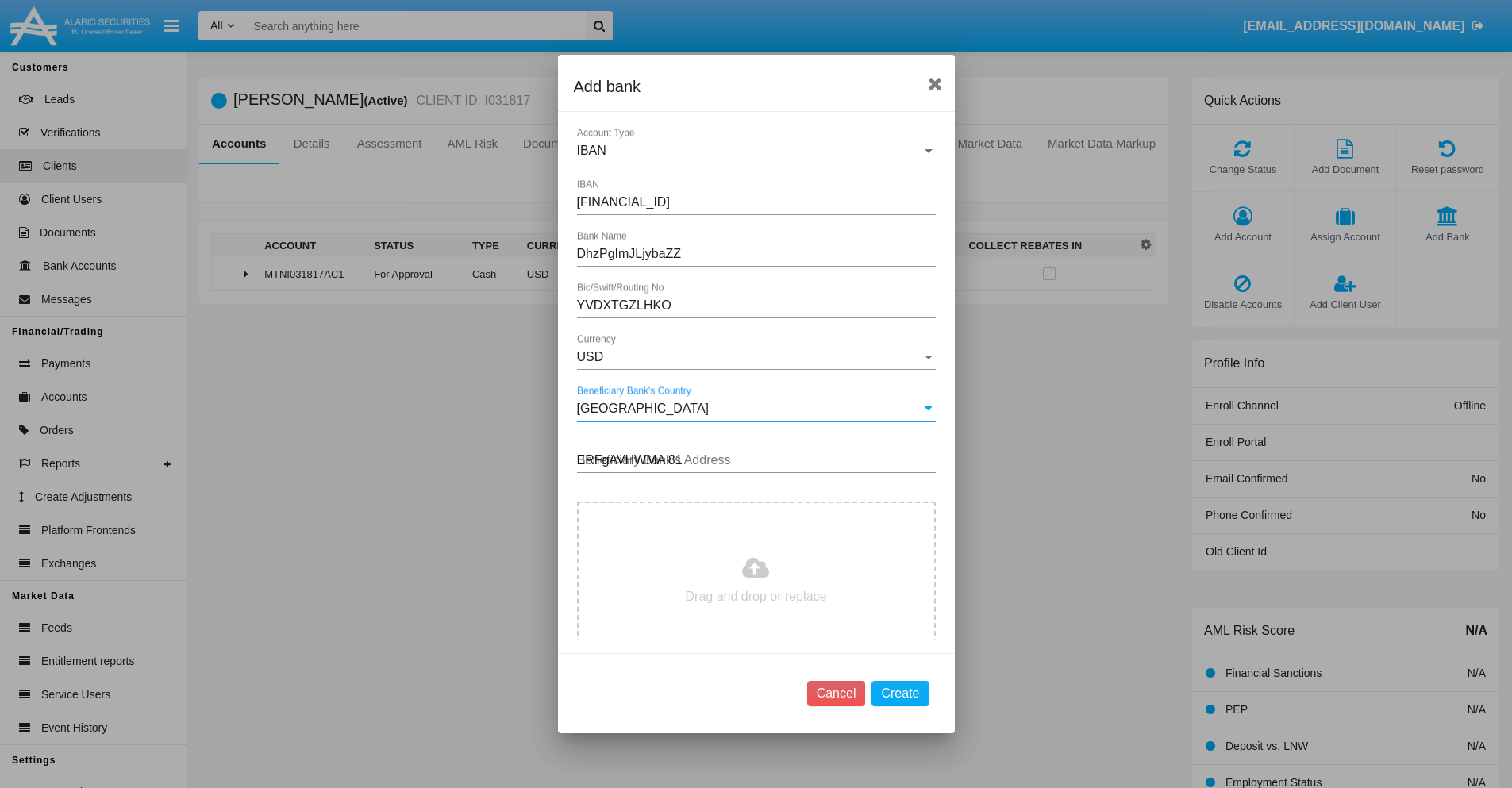
type input "ERFgAVHWMA 819"
type input "C:\fakepath\bank-statement.png"
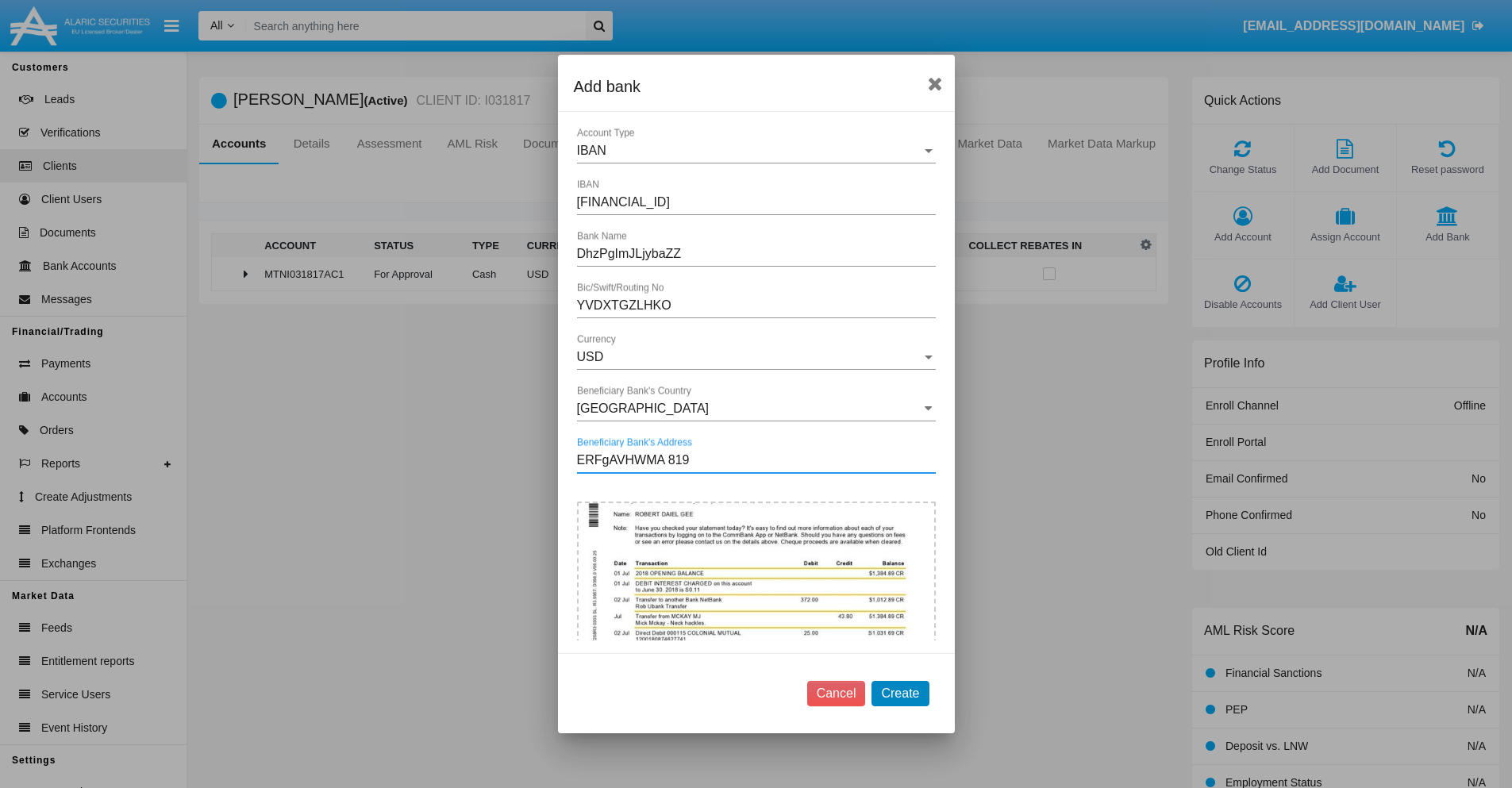
click at [900, 692] on button "Create" at bounding box center [900, 693] width 57 height 25
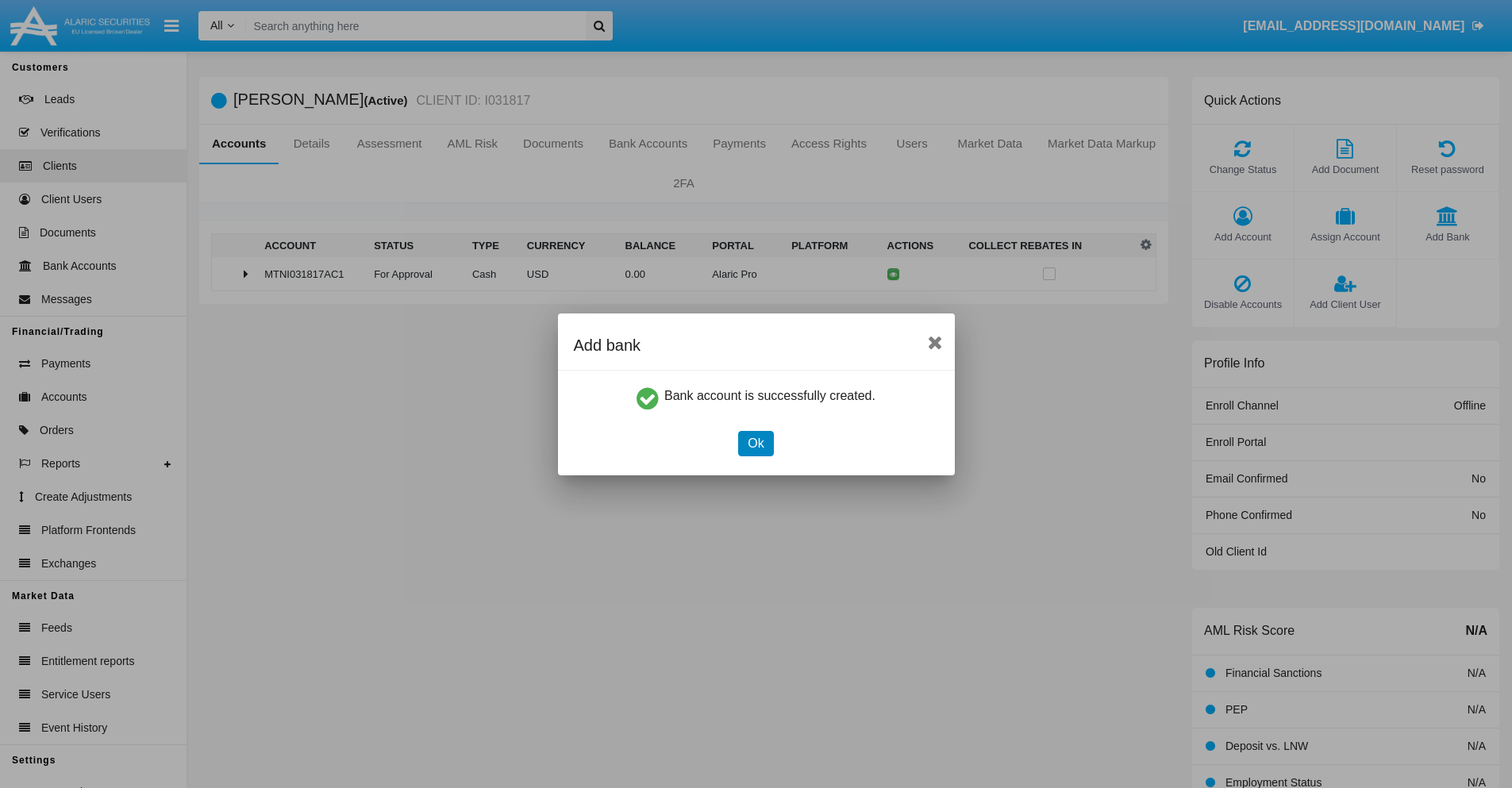
click at [756, 443] on button "Ok" at bounding box center [756, 443] width 35 height 25
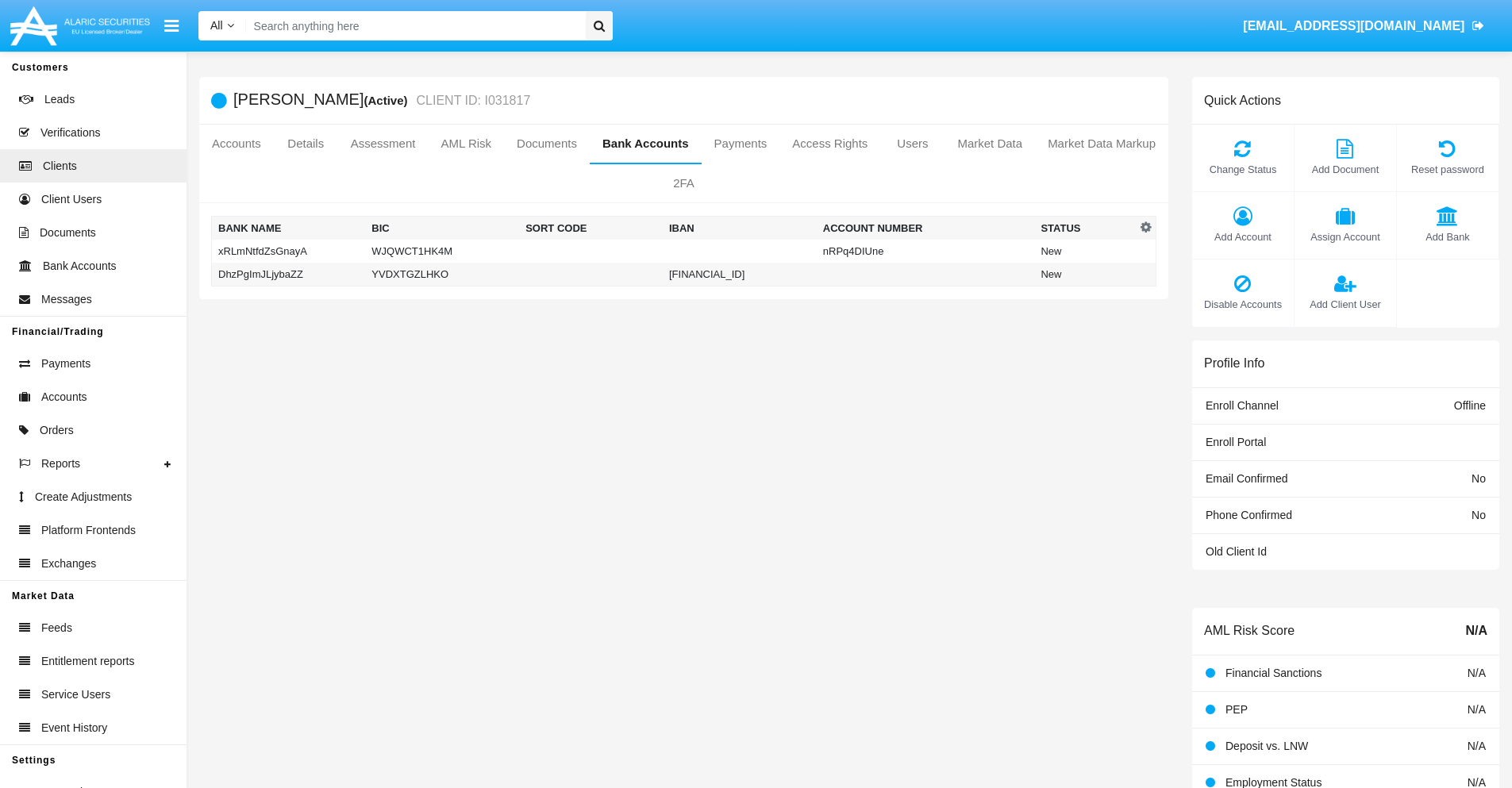
click at [288, 274] on td "DhzPgImJLjybaZZ" at bounding box center [289, 274] width 154 height 24
